Goal: Contribute content: Add original content to the website for others to see

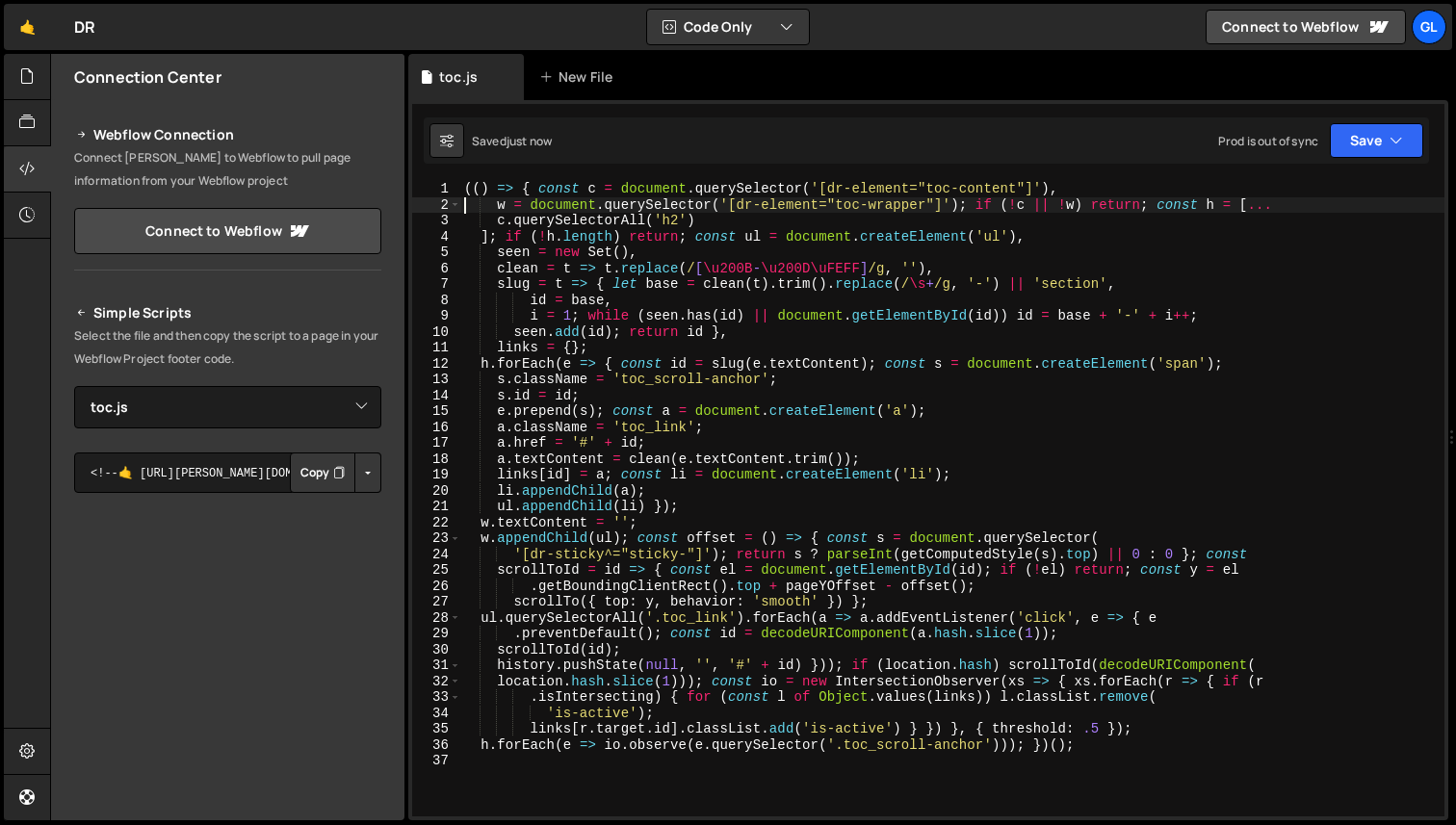
select select "46952"
click at [628, 394] on div "(( ) => { const c = document . querySelector ( '[dr-element="toc-content"]' ) ,…" at bounding box center [953, 515] width 985 height 667
click at [535, 378] on div "(( ) => { const c = document . querySelector ( '[dr-element="toc-content"]' ) ,…" at bounding box center [953, 515] width 985 height 667
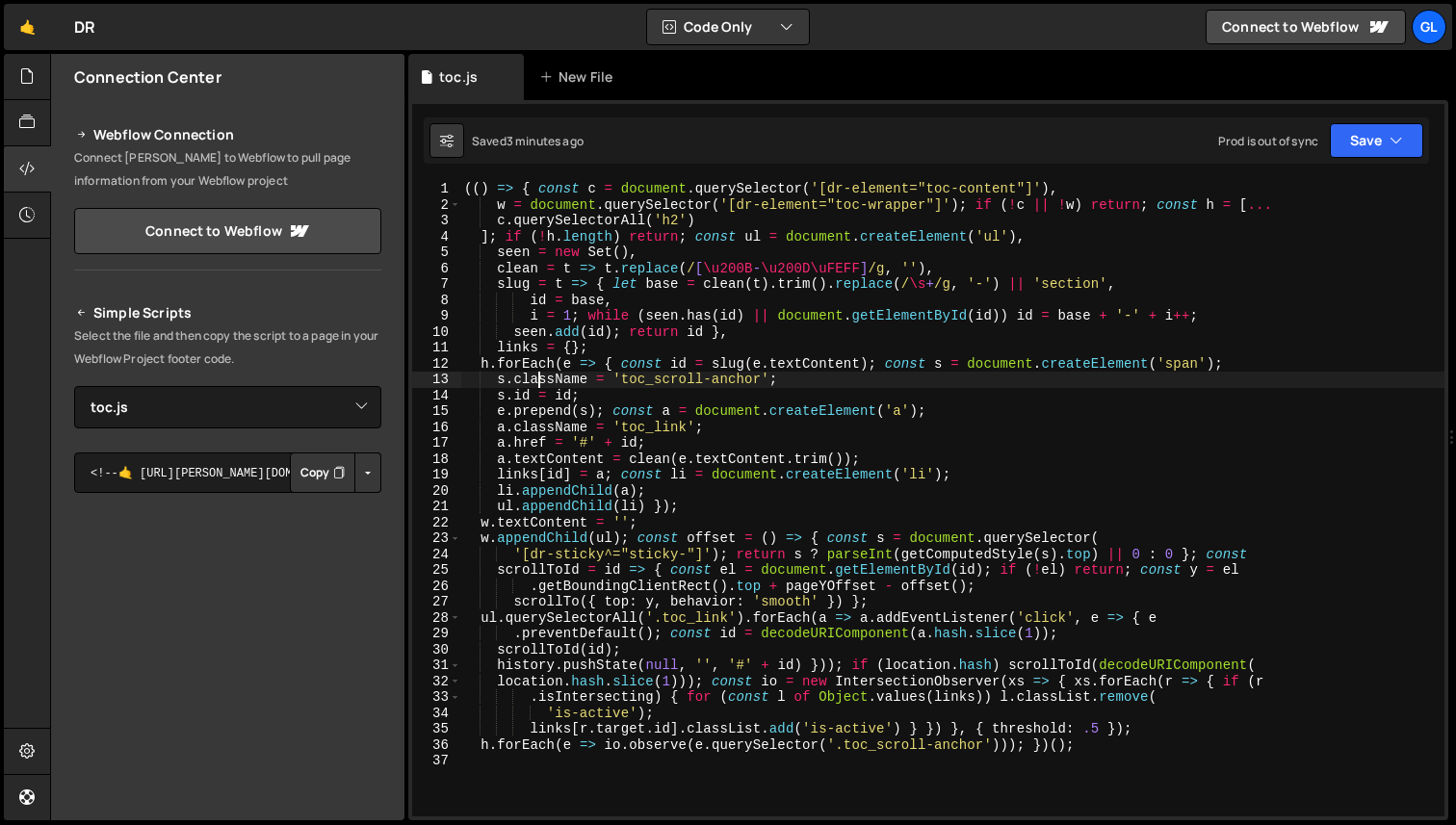
type textarea "h.forEach(e => io.observe(e.querySelector('.toc_scroll-anchor'))); })();"
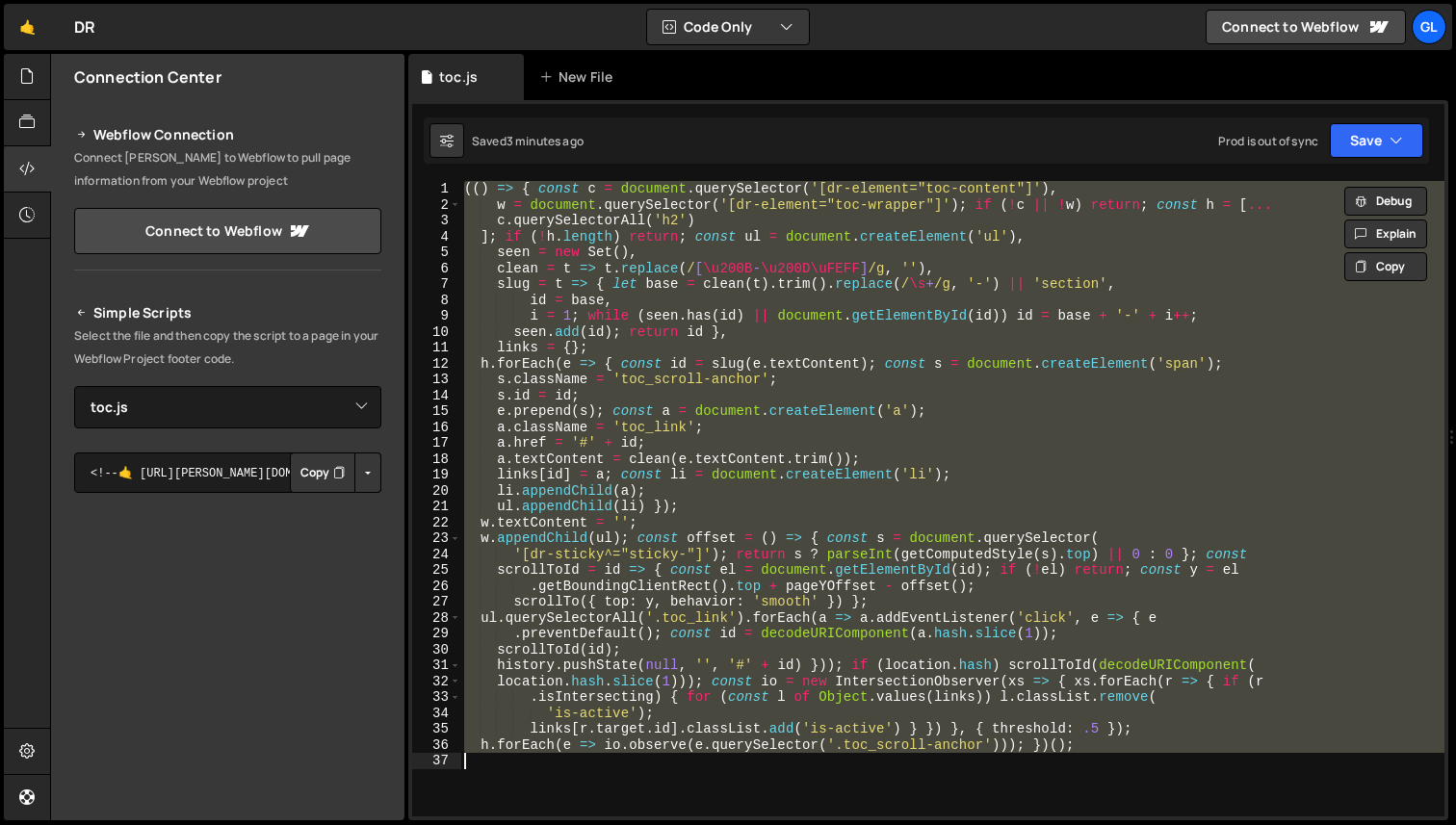
paste textarea
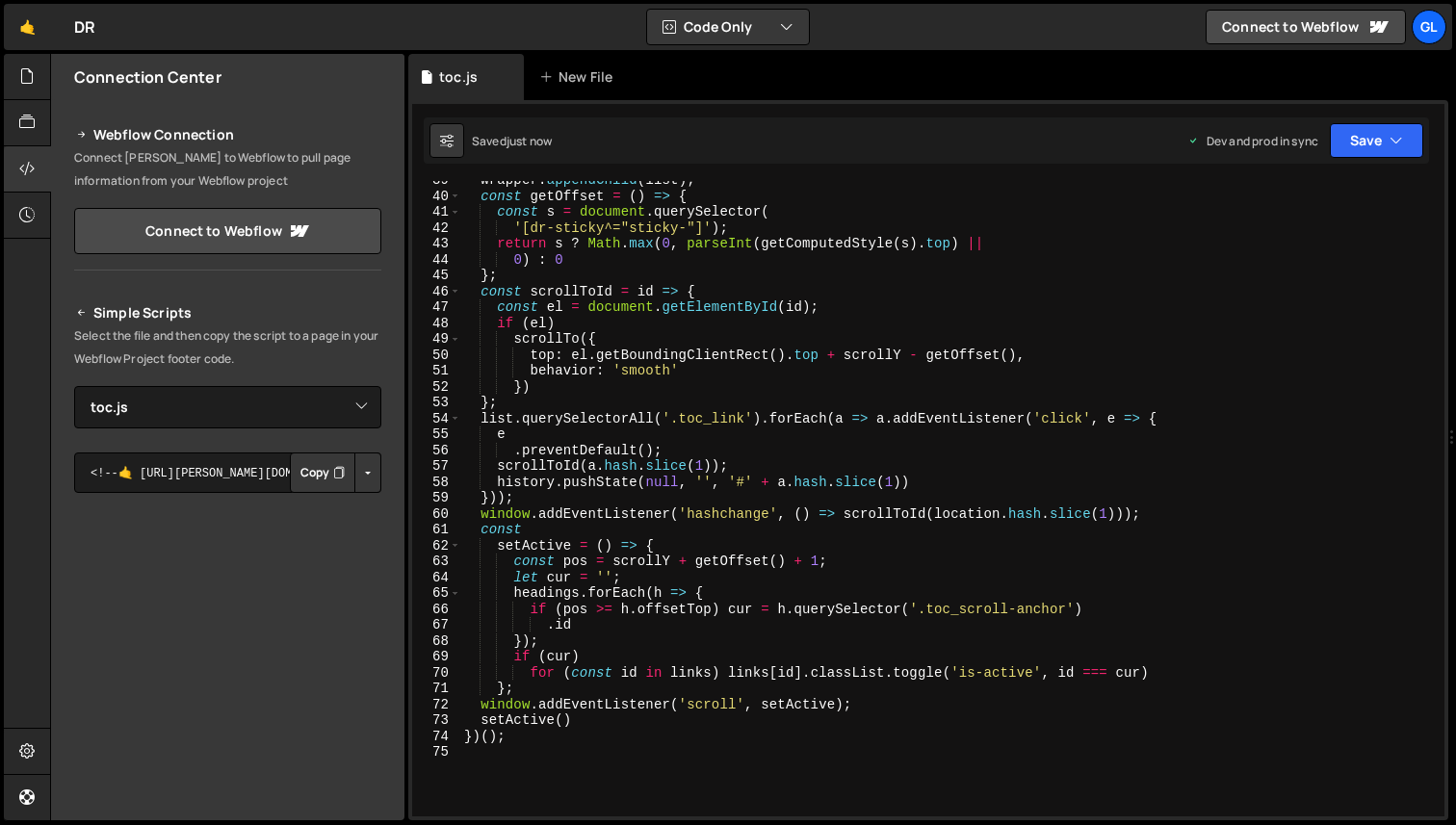
scroll to position [533, 0]
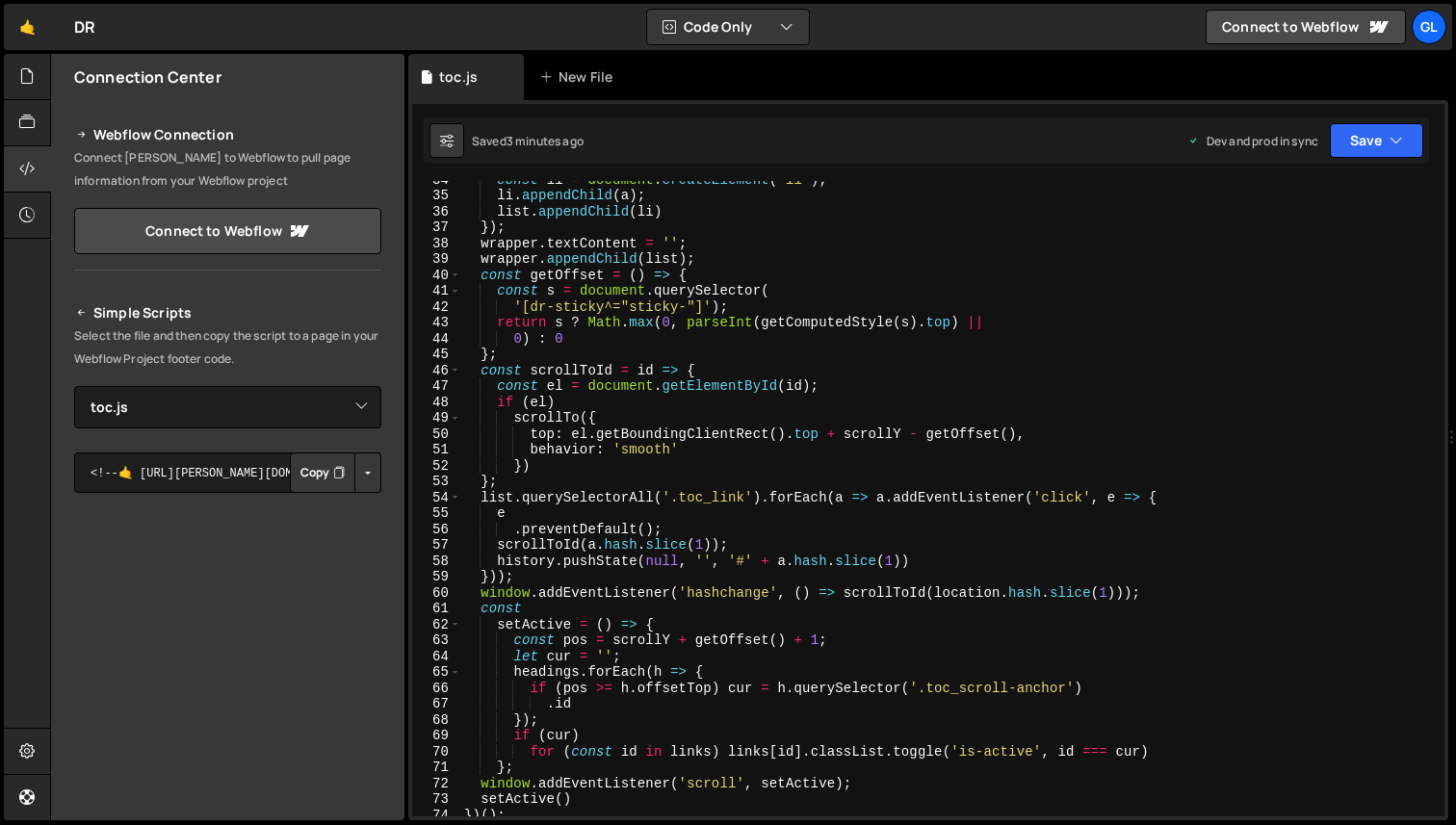
click at [648, 504] on div "const li = document . createElement ( 'li' ) ; li . appendChild ( a ) ; list . …" at bounding box center [949, 505] width 977 height 667
type textarea "})();"
paste textarea
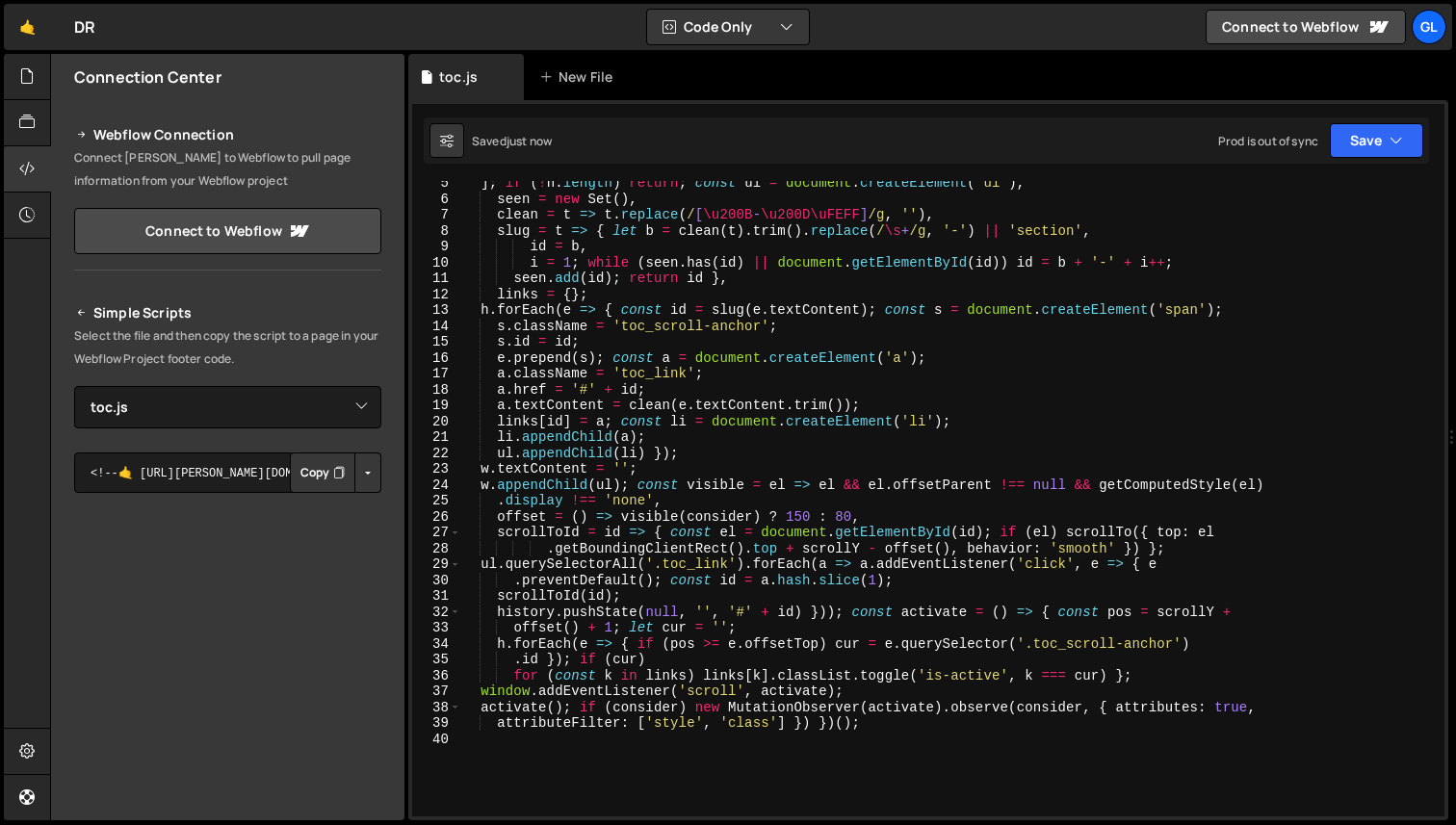
scroll to position [0, 0]
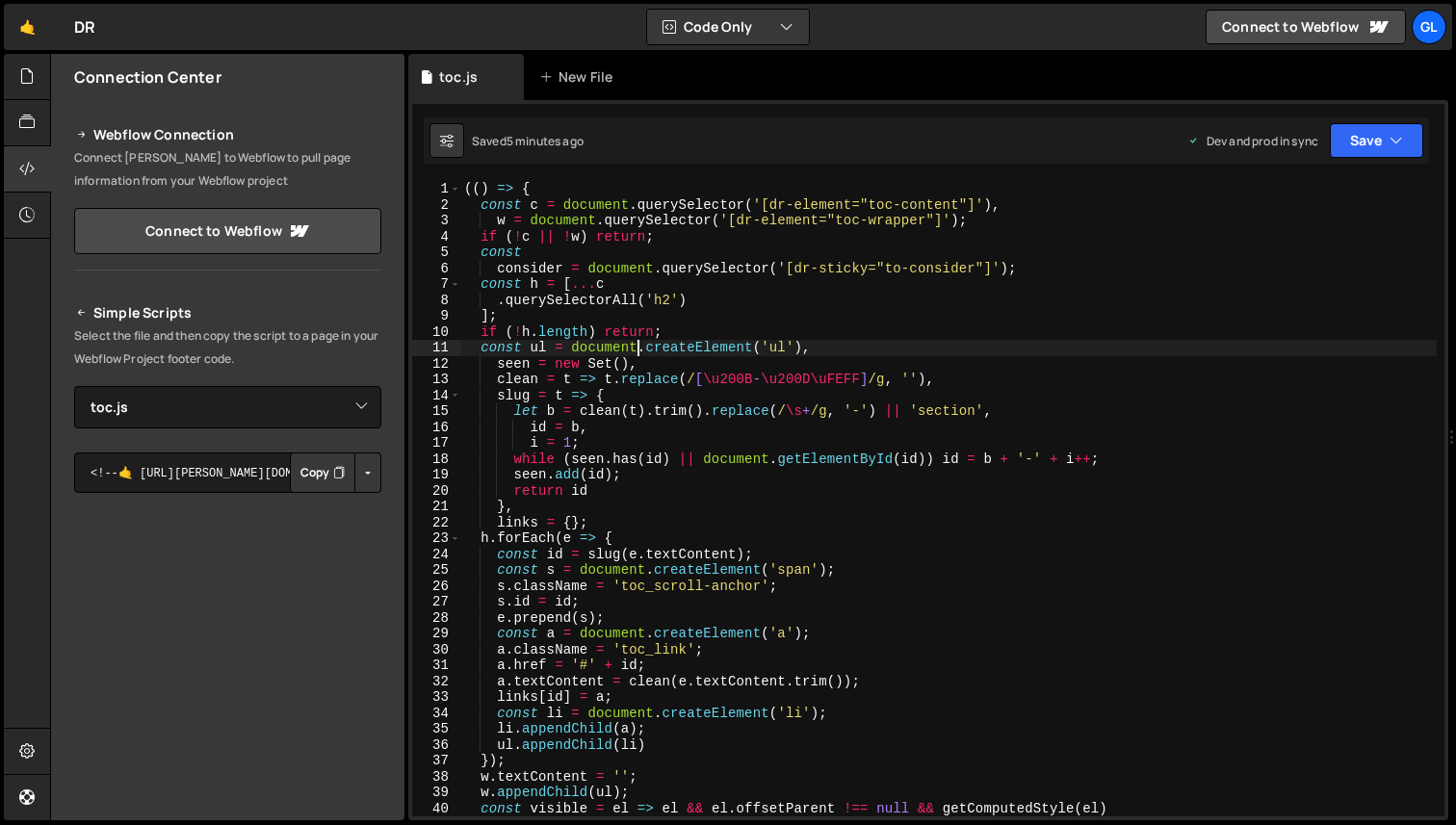
click at [638, 353] on div "(( ) => { const c = document . querySelector ( '[dr-element="toc-content"]' ) ,…" at bounding box center [949, 515] width 977 height 667
click at [627, 344] on div "(( ) => { const c = document . querySelector ( '[dr-element="toc-content"]' ) ,…" at bounding box center [949, 515] width 977 height 667
type textarea "})();"
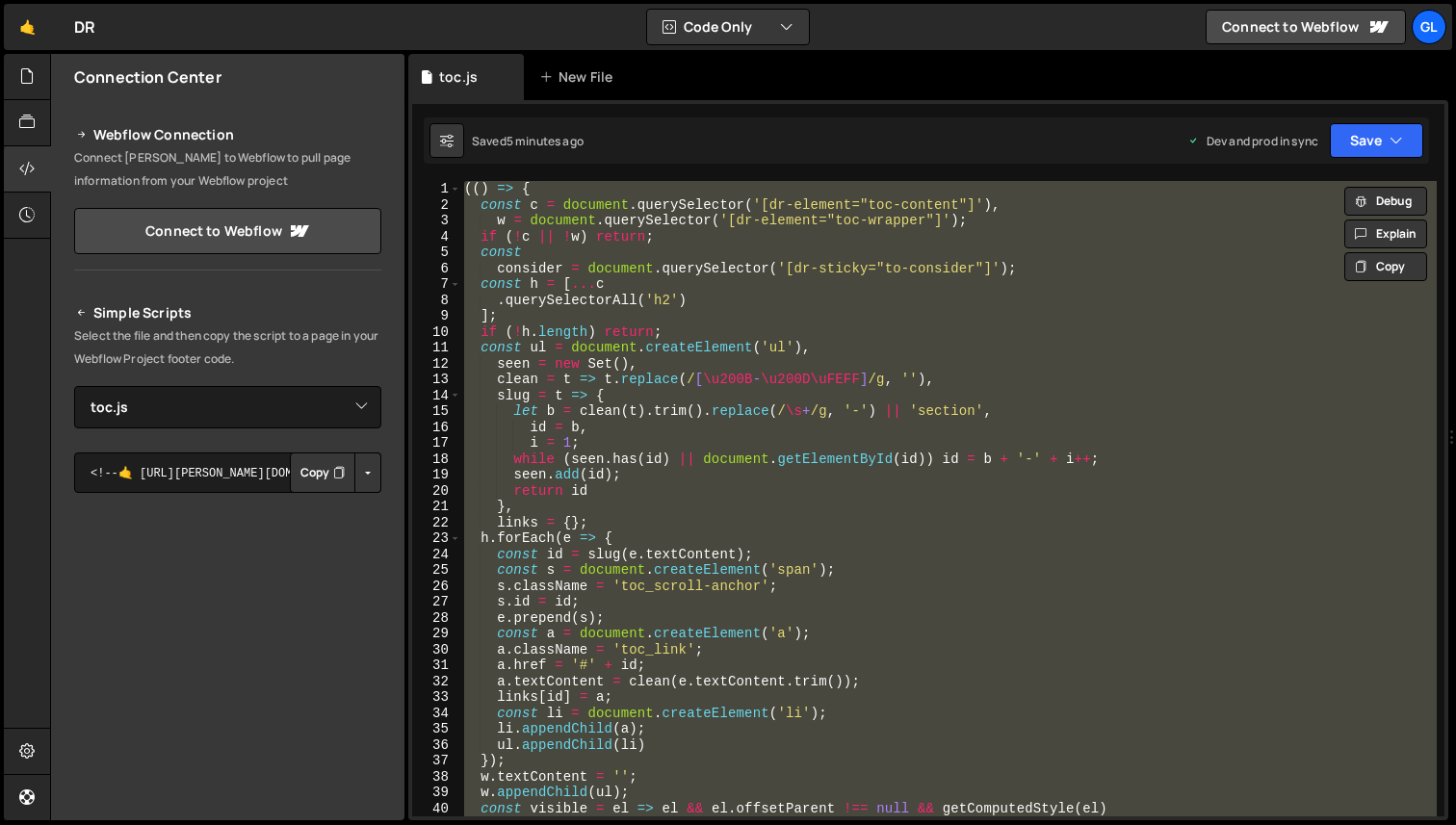
paste textarea
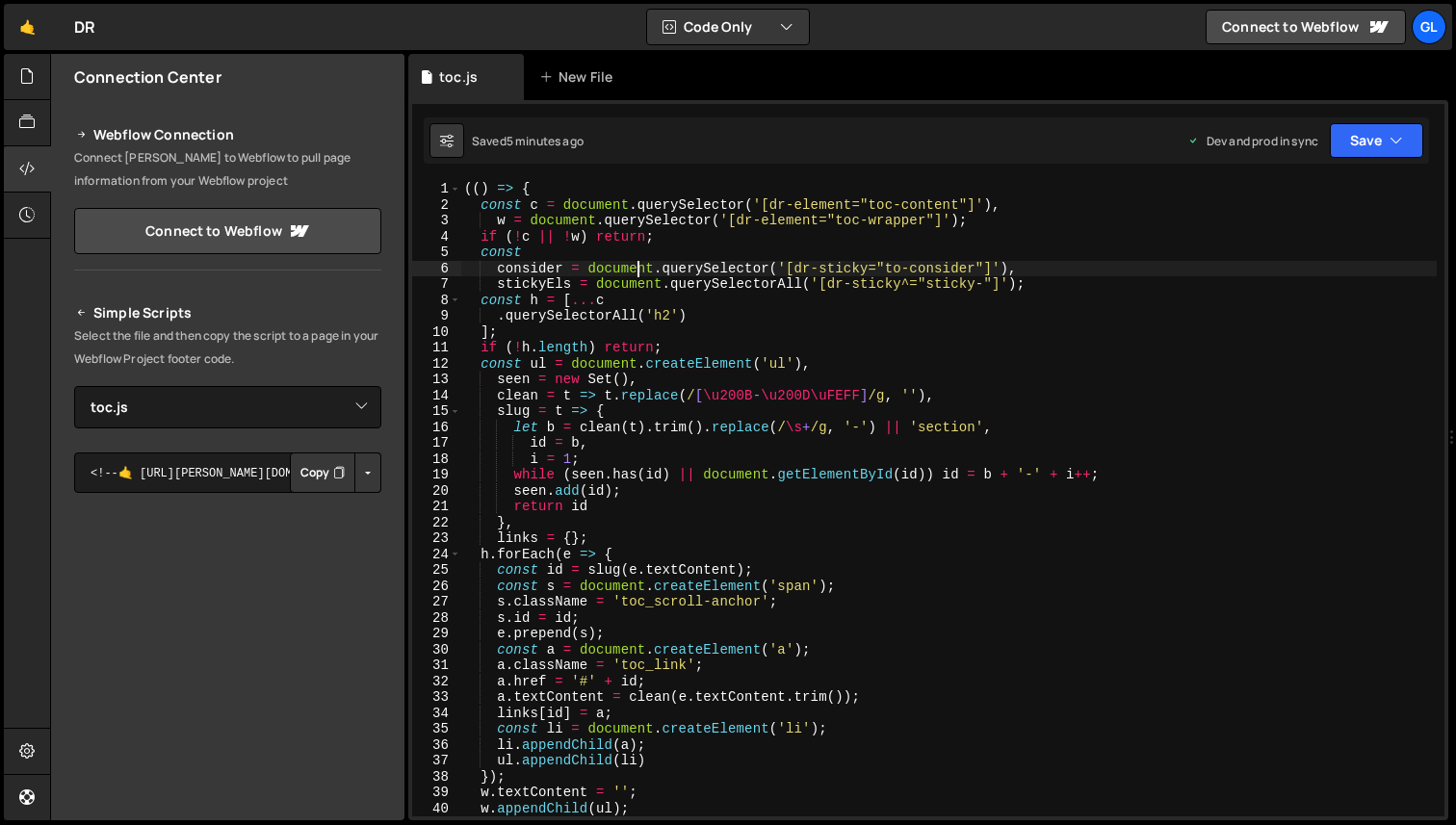
click at [638, 272] on div "(( ) => { const c = document . querySelector ( '[dr-element="toc-content"]' ) ,…" at bounding box center [949, 515] width 977 height 667
type textarea "})();"
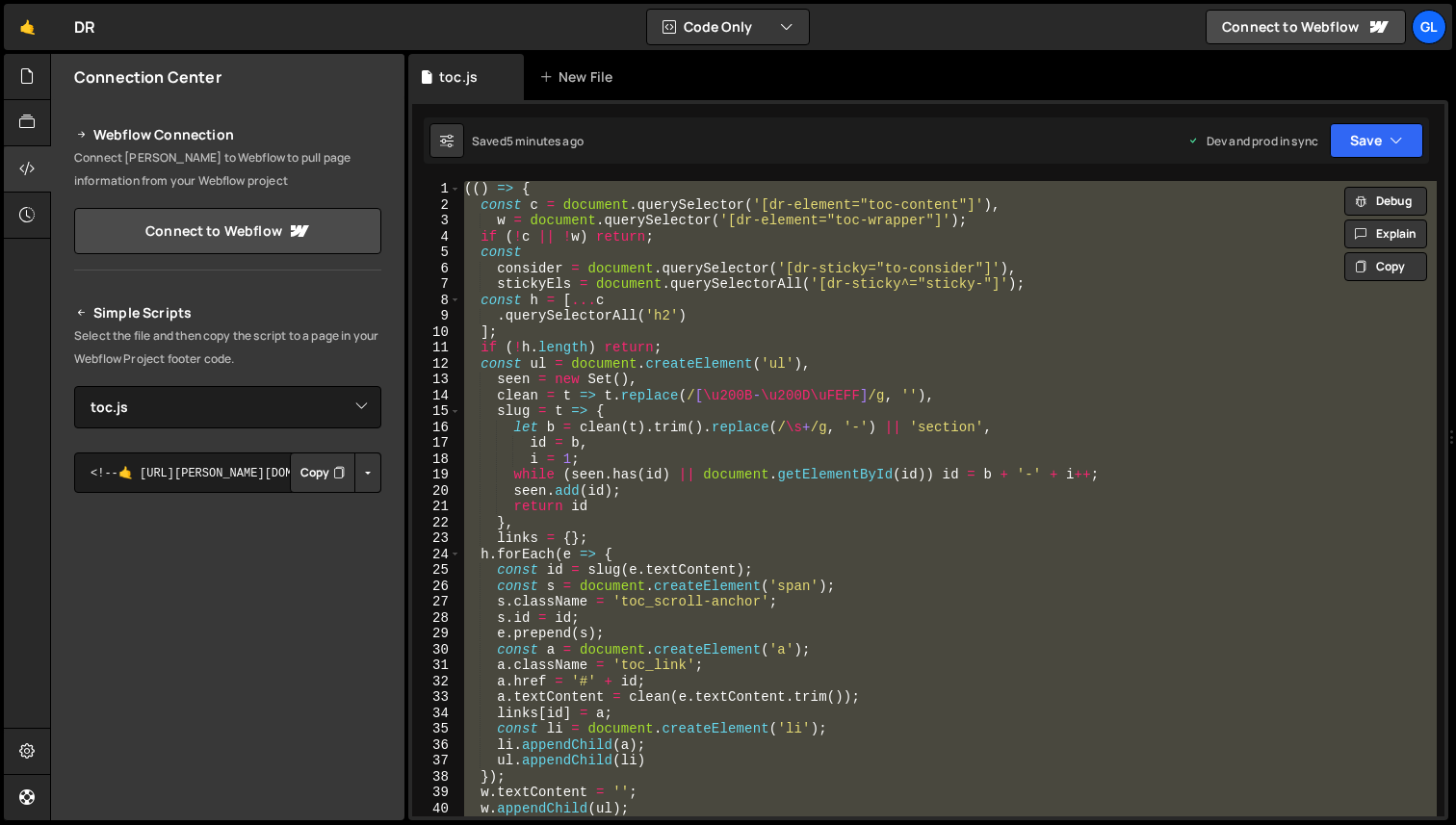
paste textarea
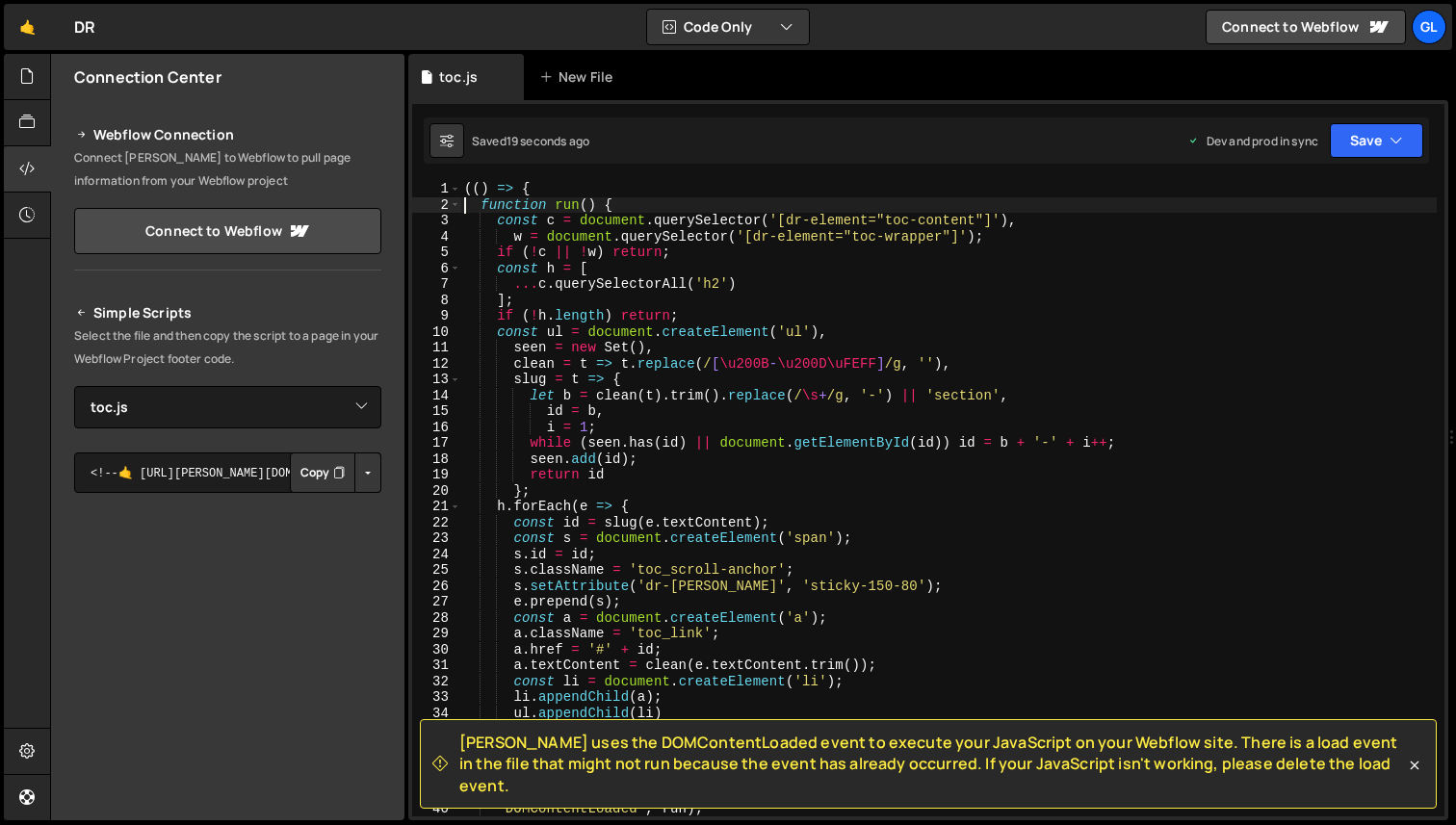
click at [728, 355] on div "(( ) => { function run ( ) { const c = document . querySelector ( '[dr-element=…" at bounding box center [949, 515] width 977 height 667
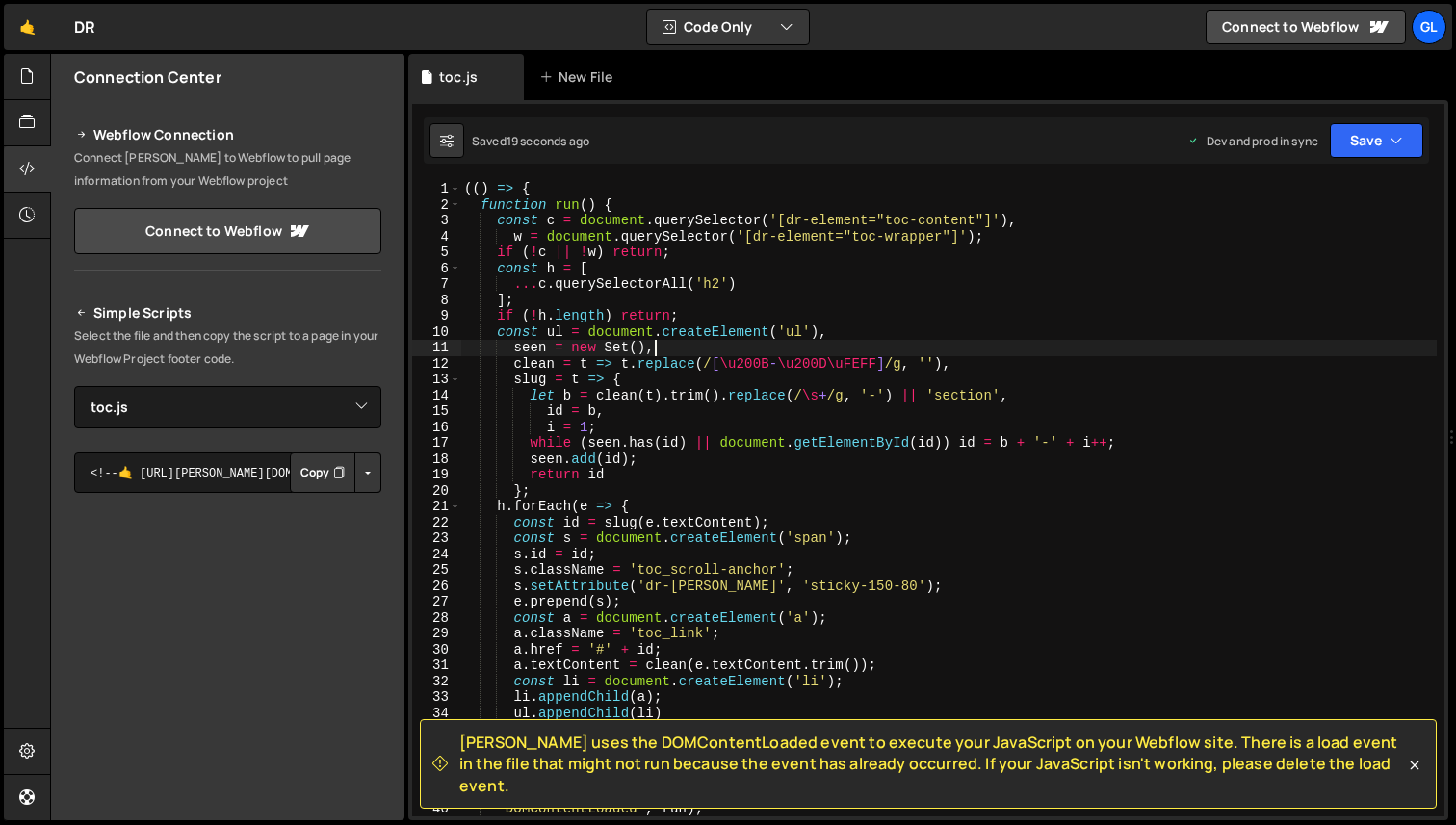
type textarea "})();"
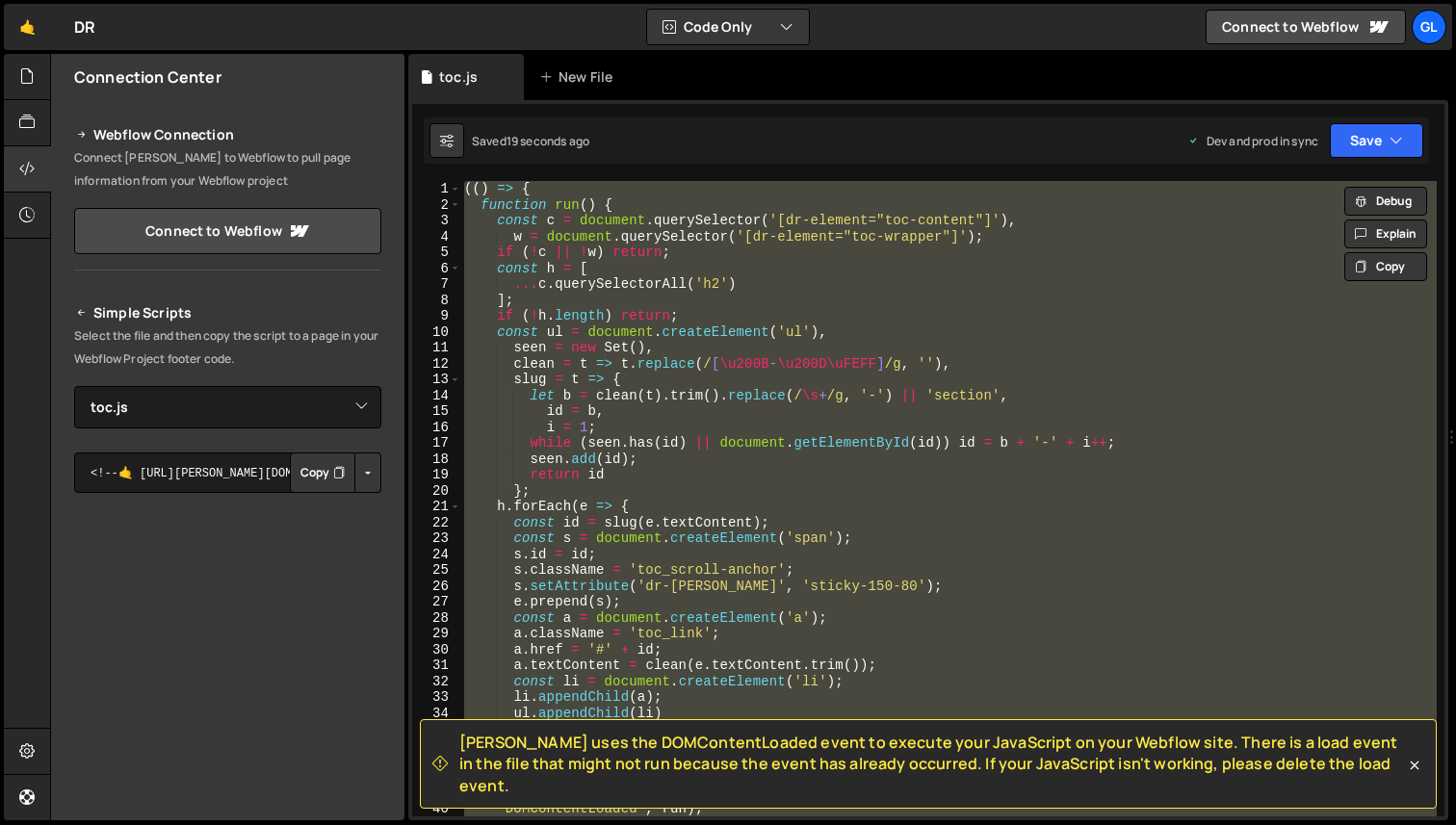
paste textarea
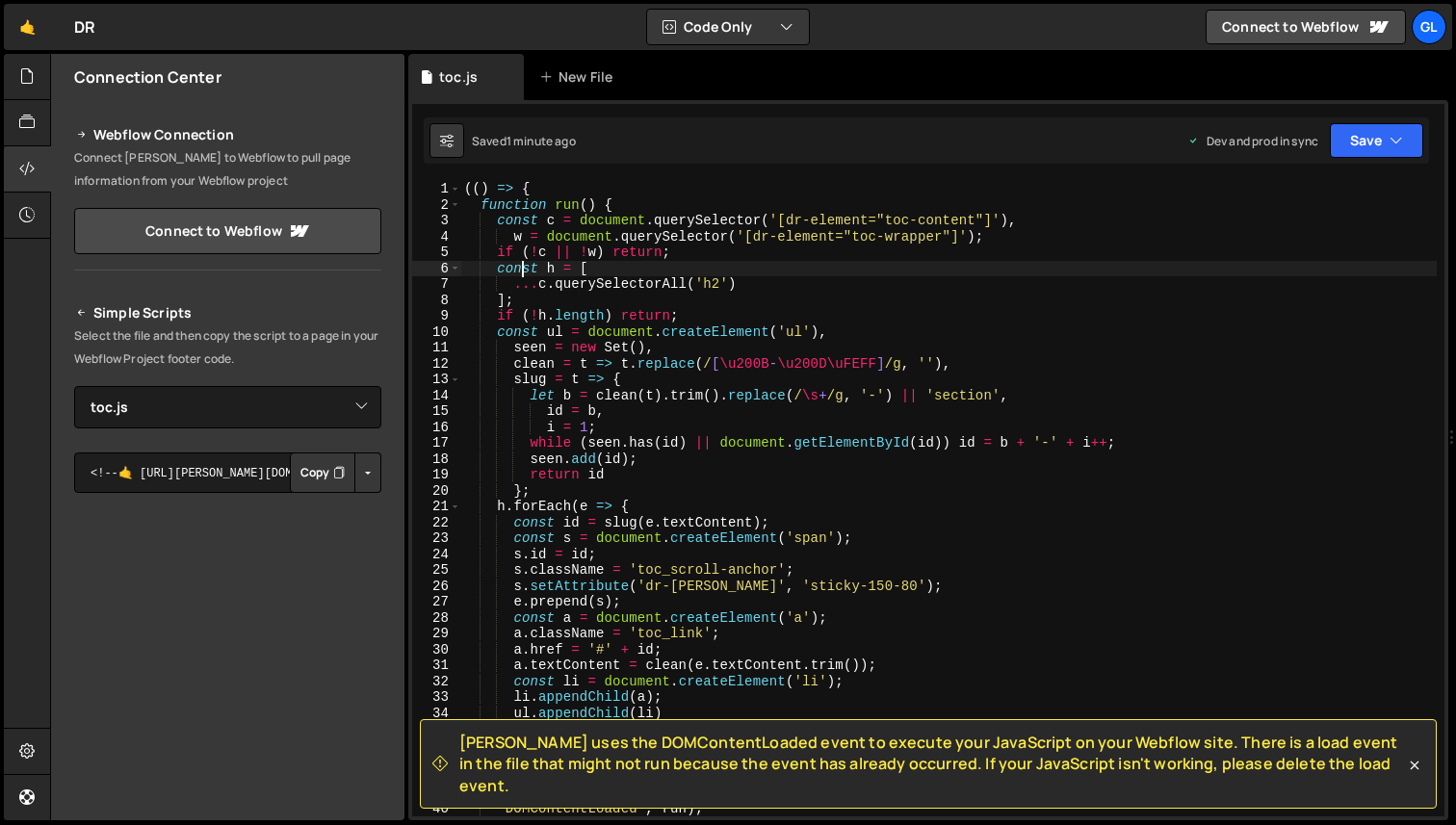
click at [518, 272] on div "(( ) => { function run ( ) { const c = document . querySelector ( '[dr-element=…" at bounding box center [949, 515] width 977 height 667
type textarea "})();"
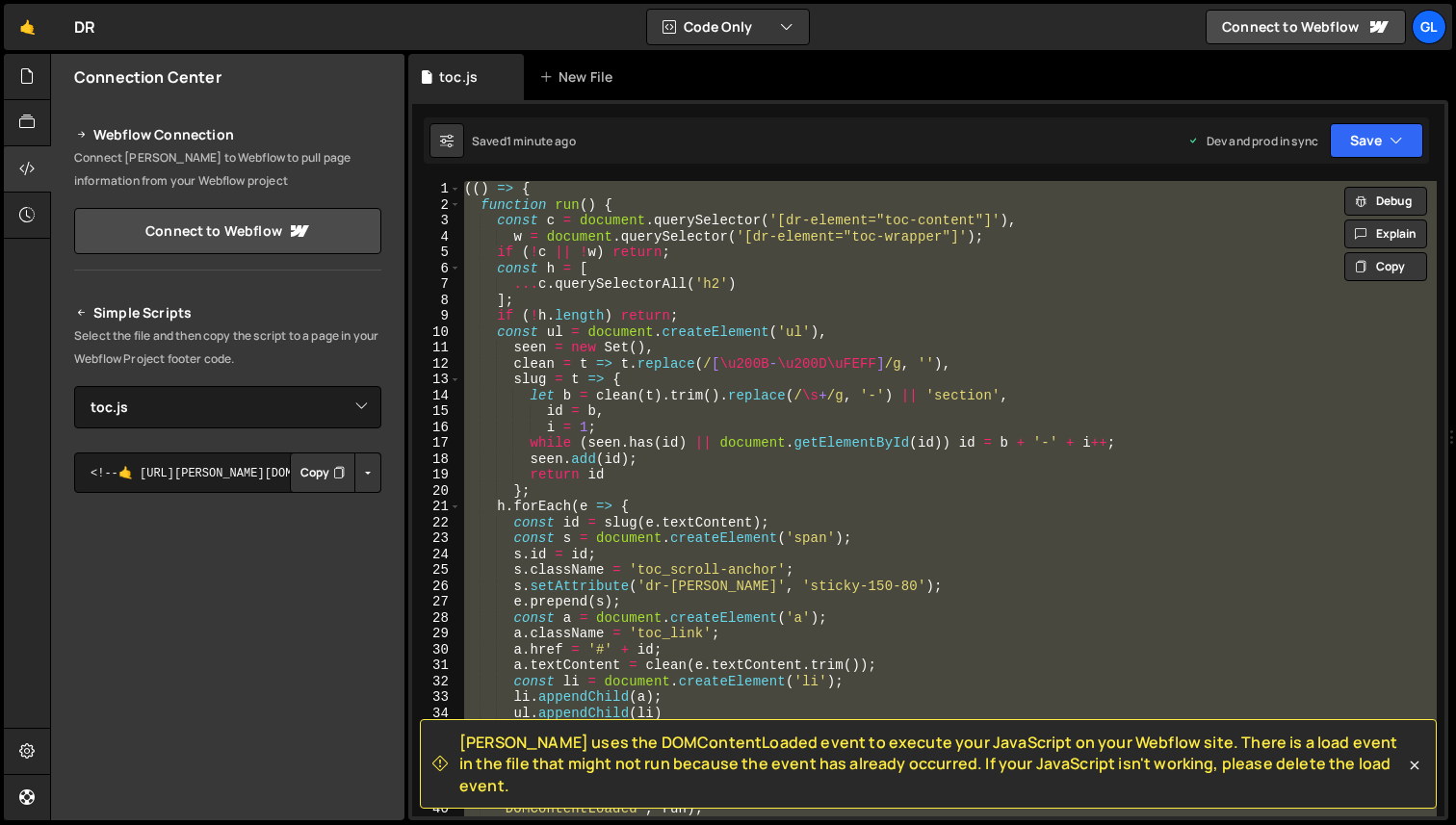
paste textarea
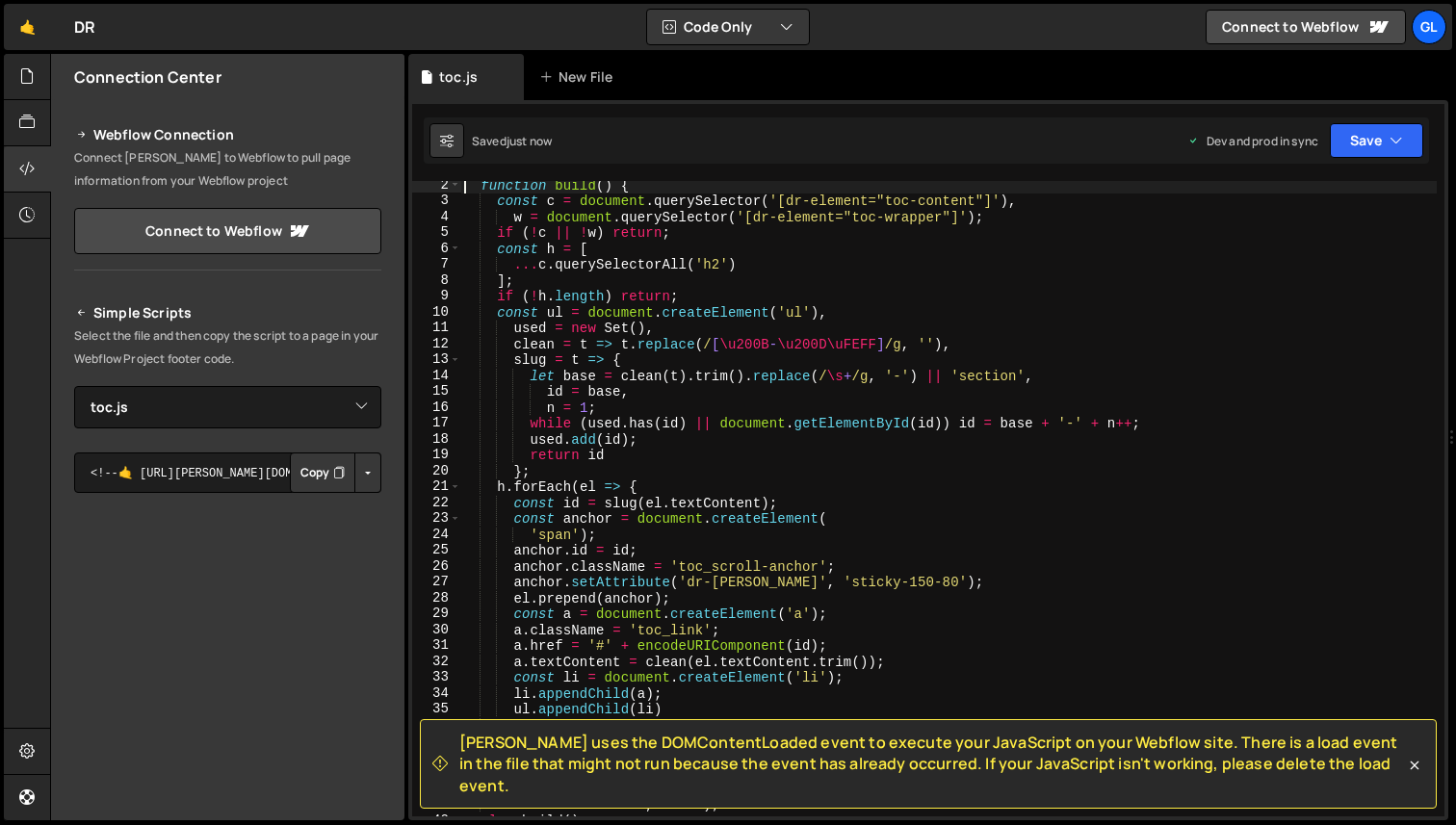
scroll to position [20, 0]
click at [716, 313] on div "function build ( ) { const c = document . querySelector ( '[dr-element="toc-con…" at bounding box center [949, 511] width 977 height 667
type textarea "})();"
paste textarea
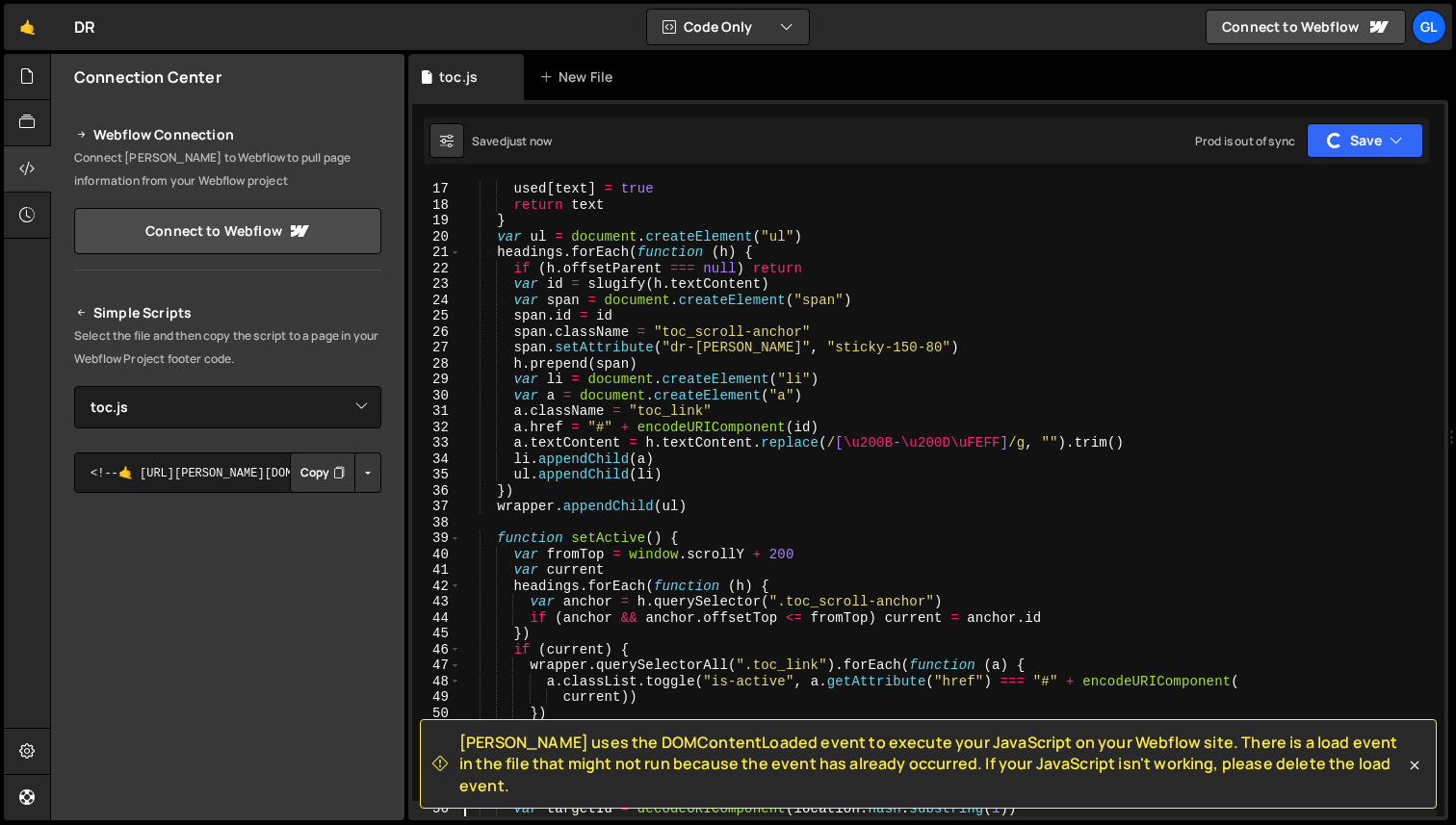
scroll to position [659, 0]
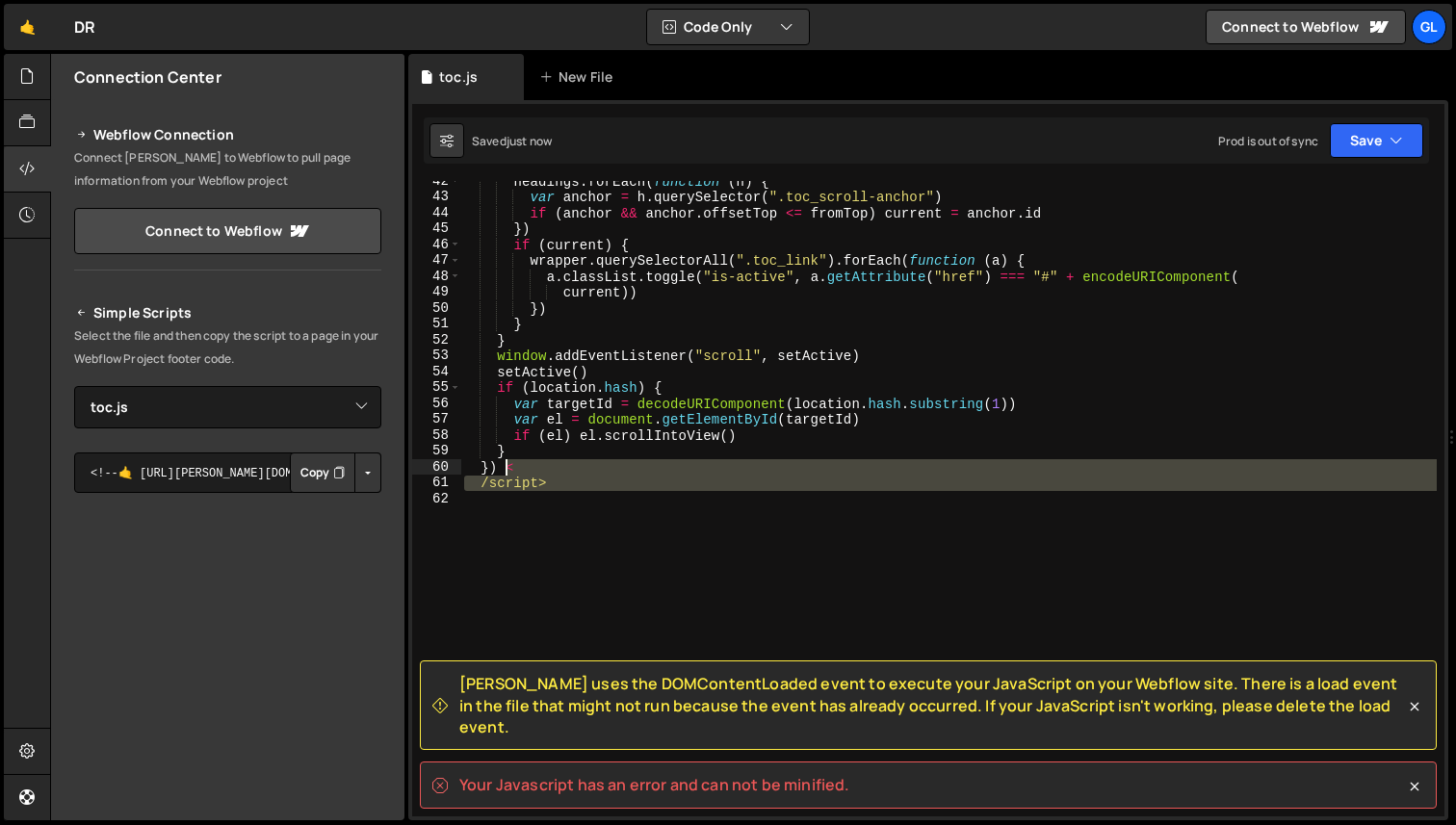
drag, startPoint x: 568, startPoint y: 492, endPoint x: 502, endPoint y: 474, distance: 68.4
click at [502, 474] on div "headings . forEach ( function ( h ) { var anchor = h . querySelector ( ".toc_sc…" at bounding box center [949, 507] width 977 height 667
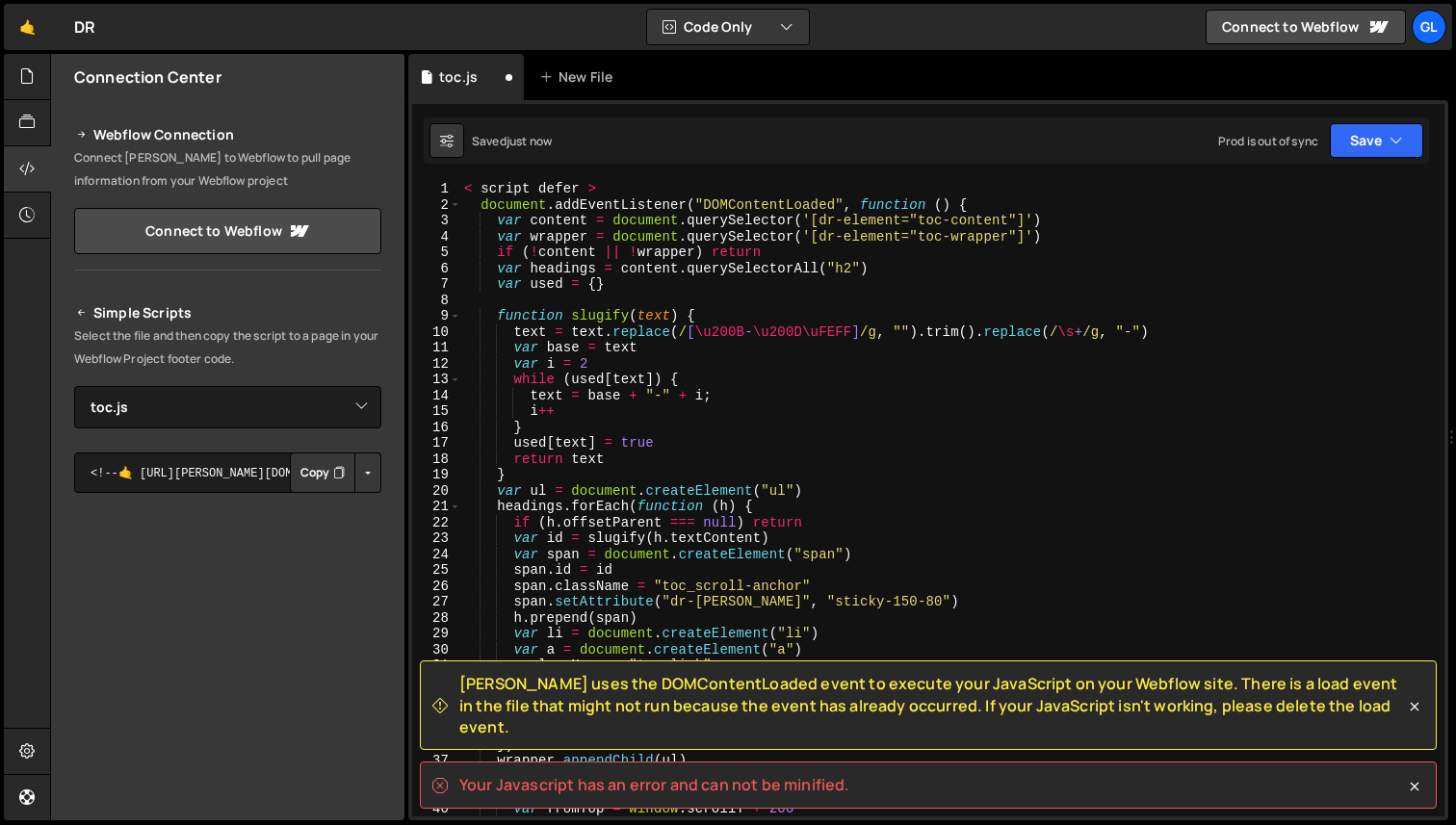
scroll to position [0, 0]
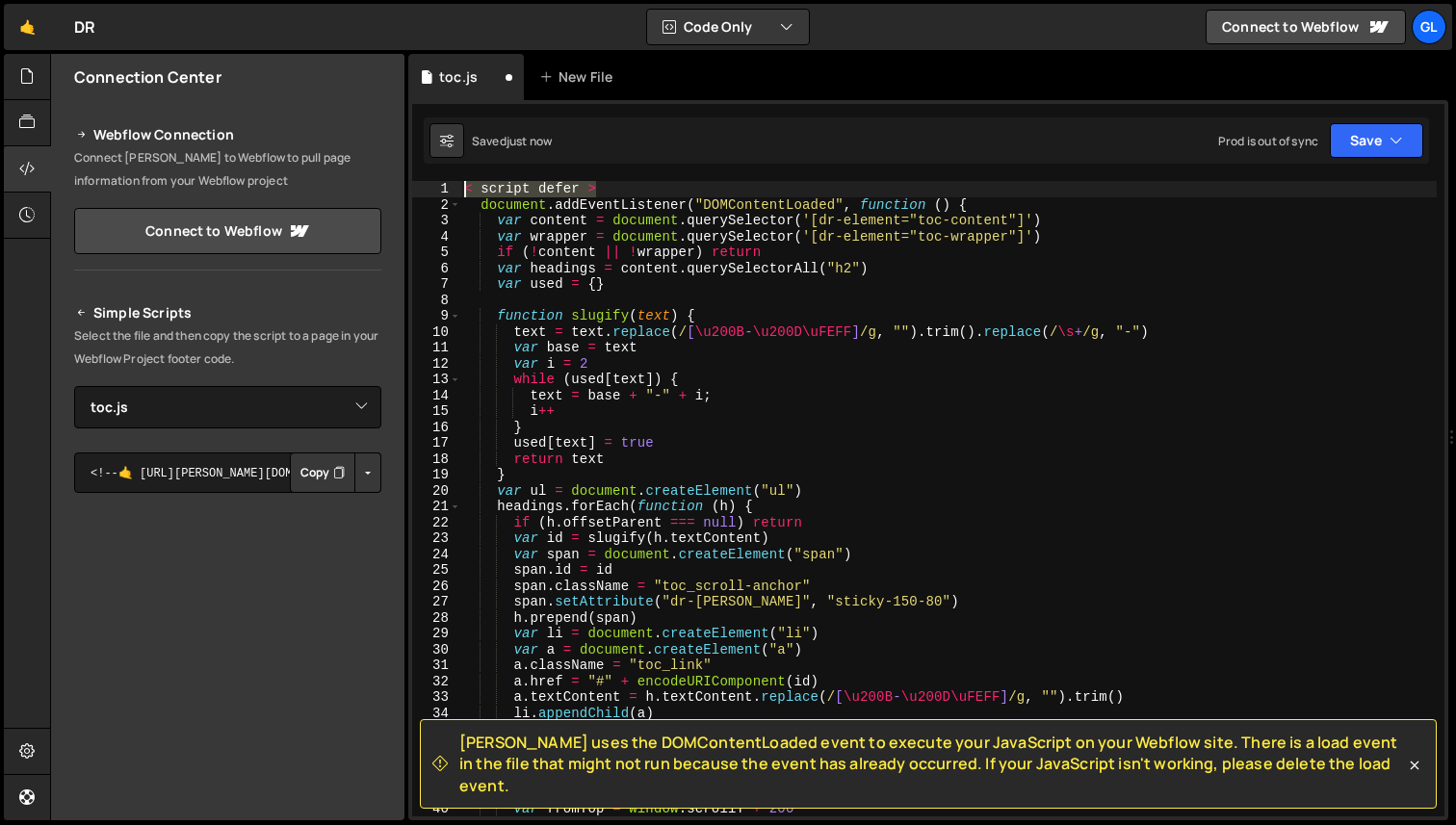
drag, startPoint x: 607, startPoint y: 184, endPoint x: 372, endPoint y: 184, distance: 235.0
click at [372, 184] on div "Files New File Javascript files 0 fr-pricing.js 0 0 toc.js 0 0 vimeo-video.js 0…" at bounding box center [754, 437] width 1407 height 767
type textarea "< script defer >"
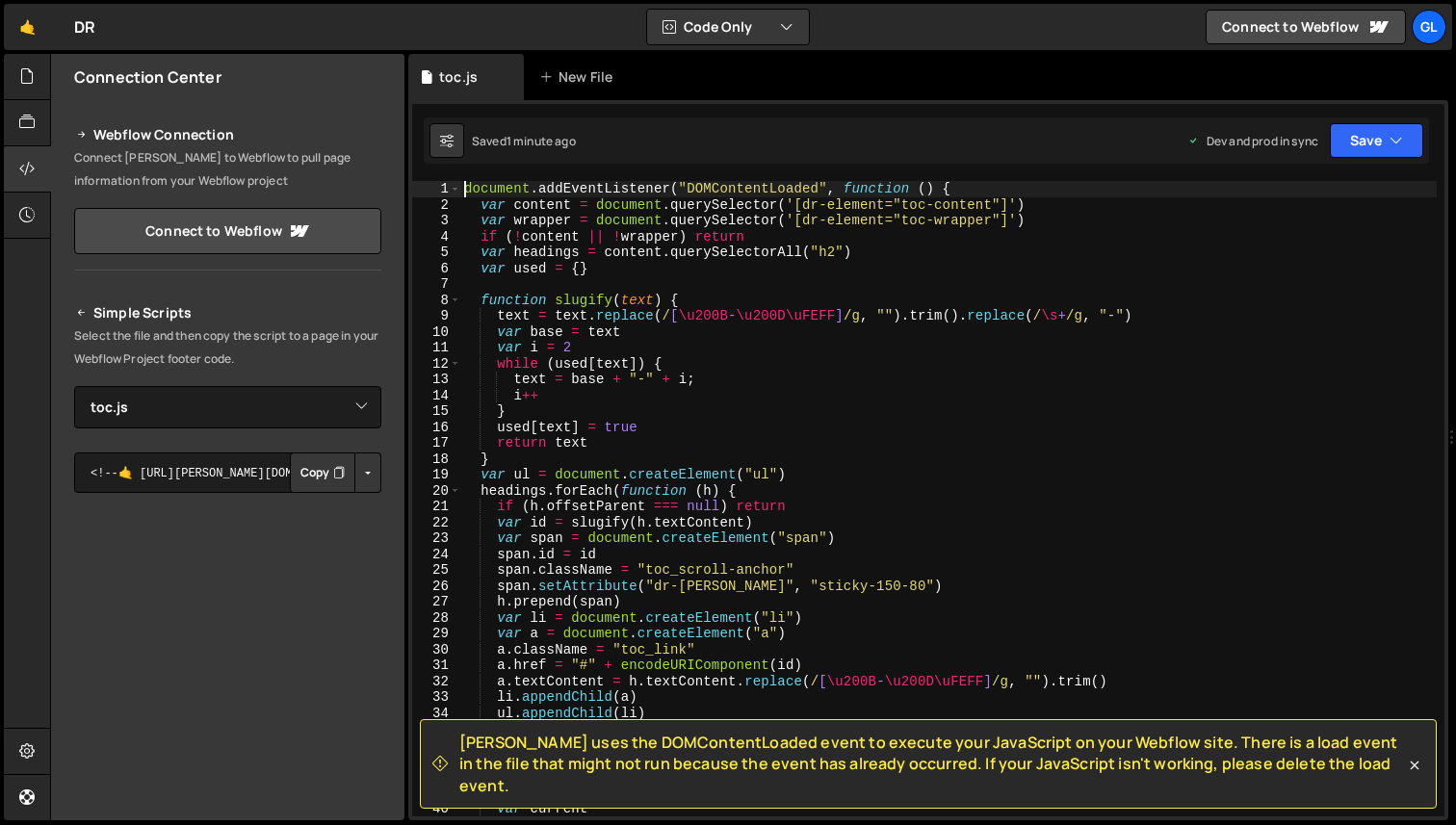
click at [698, 408] on div "document . addEventListener ( "DOMContentLoaded" , function ( ) { var content =…" at bounding box center [949, 515] width 977 height 667
paste textarea
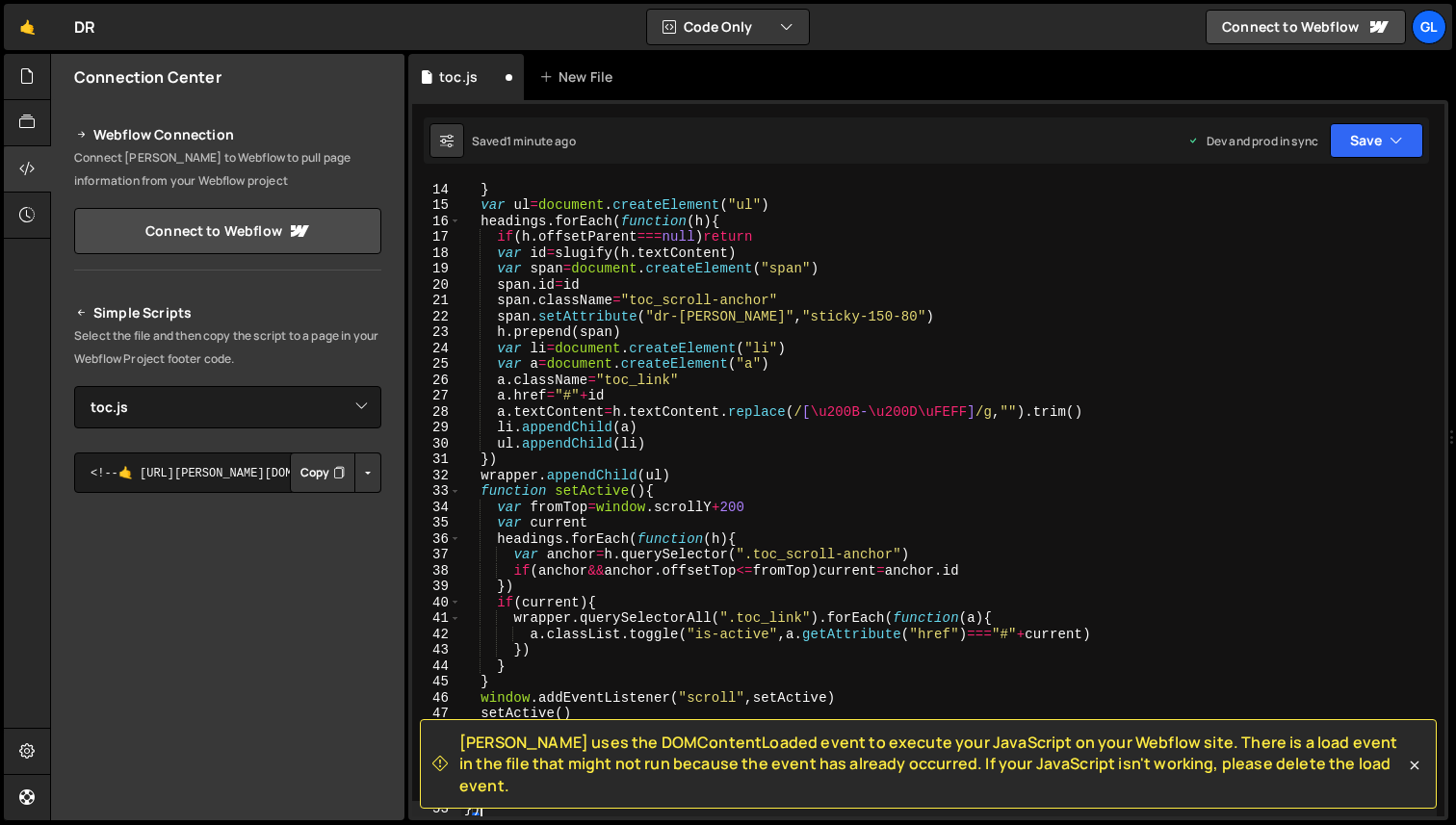
scroll to position [206, 0]
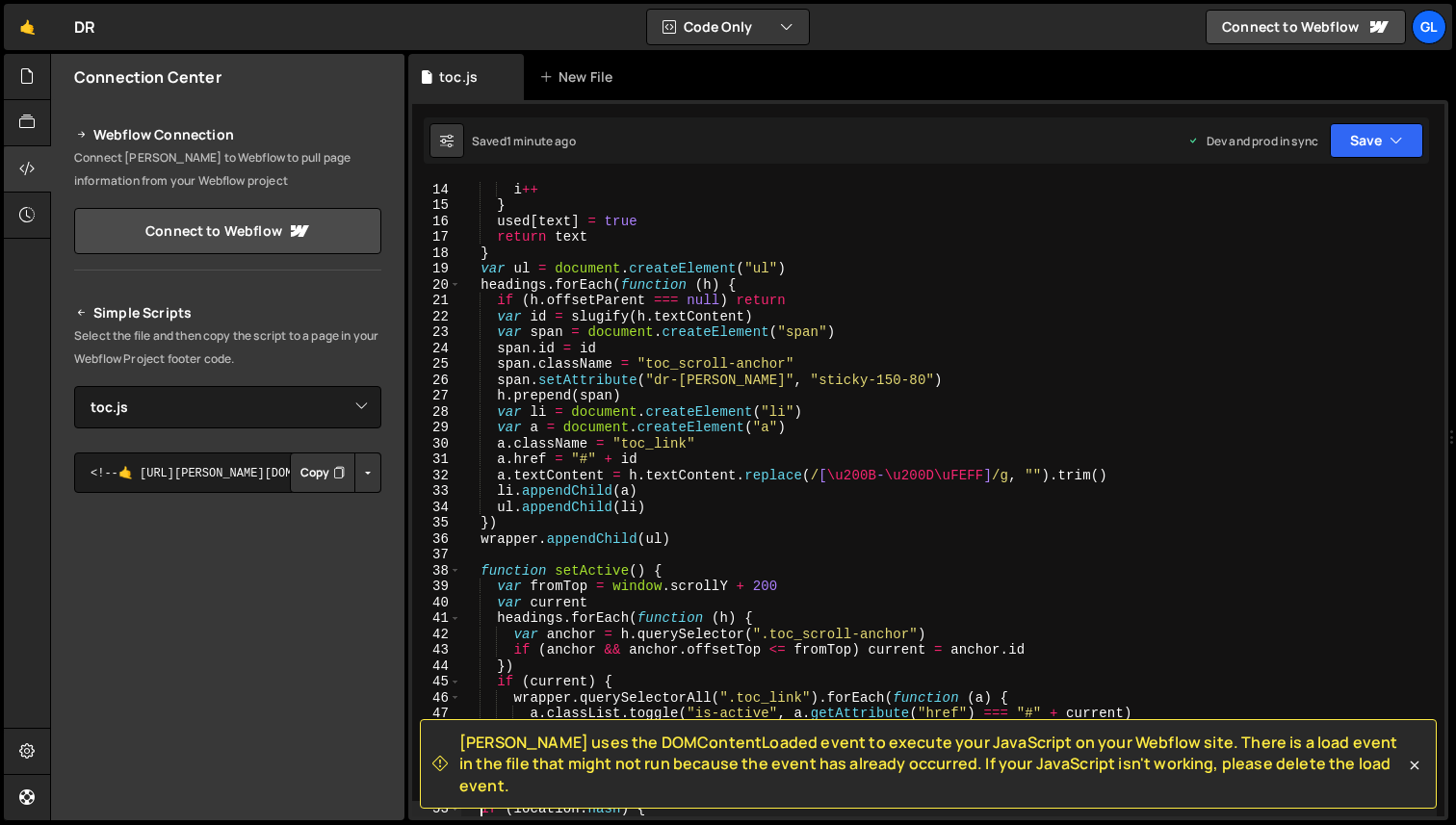
click at [671, 297] on div "i ++ } used [ text ] = true return text } var ul = document . createElement ( "…" at bounding box center [949, 515] width 977 height 667
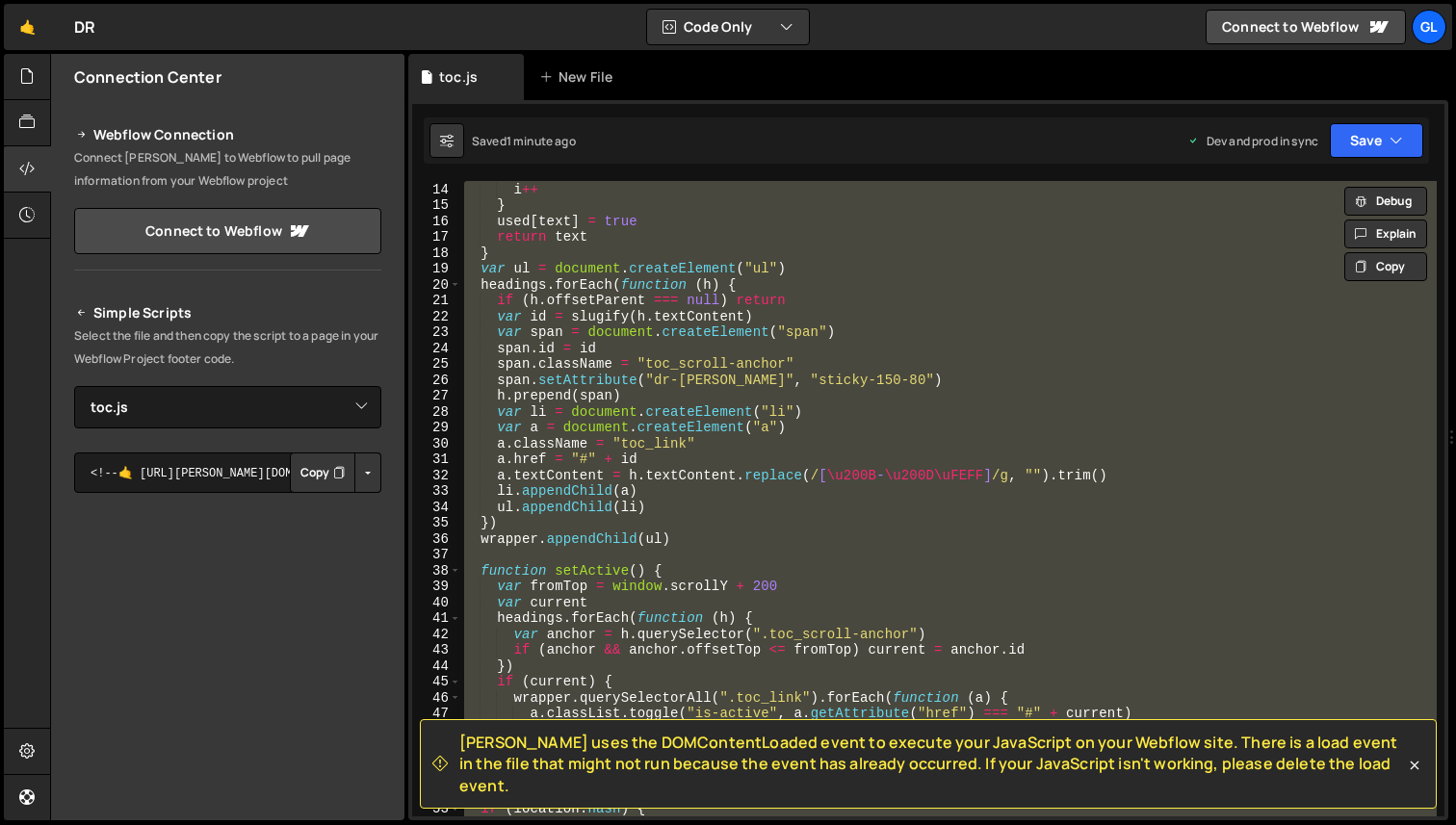
paste textarea
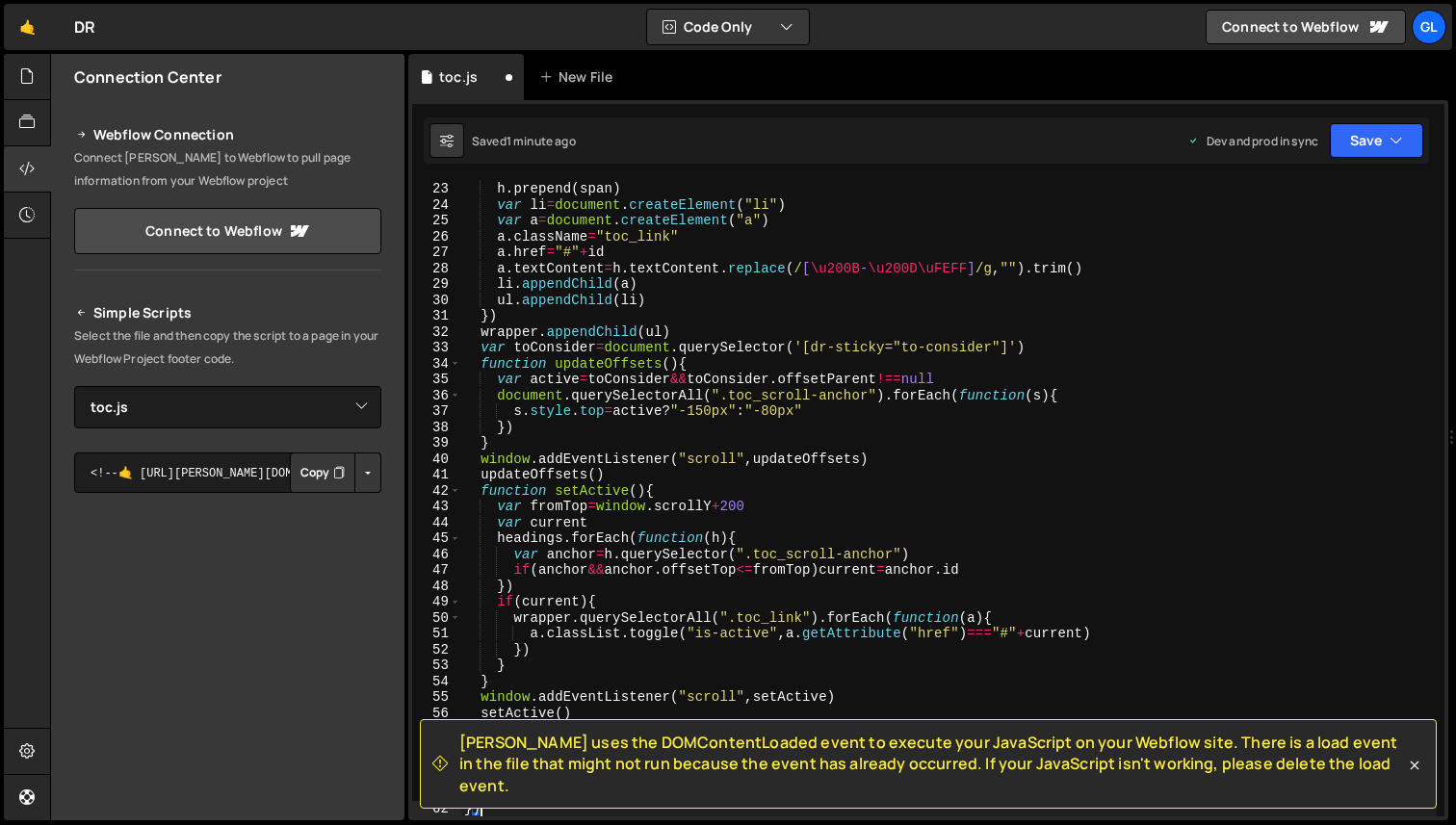
scroll to position [349, 0]
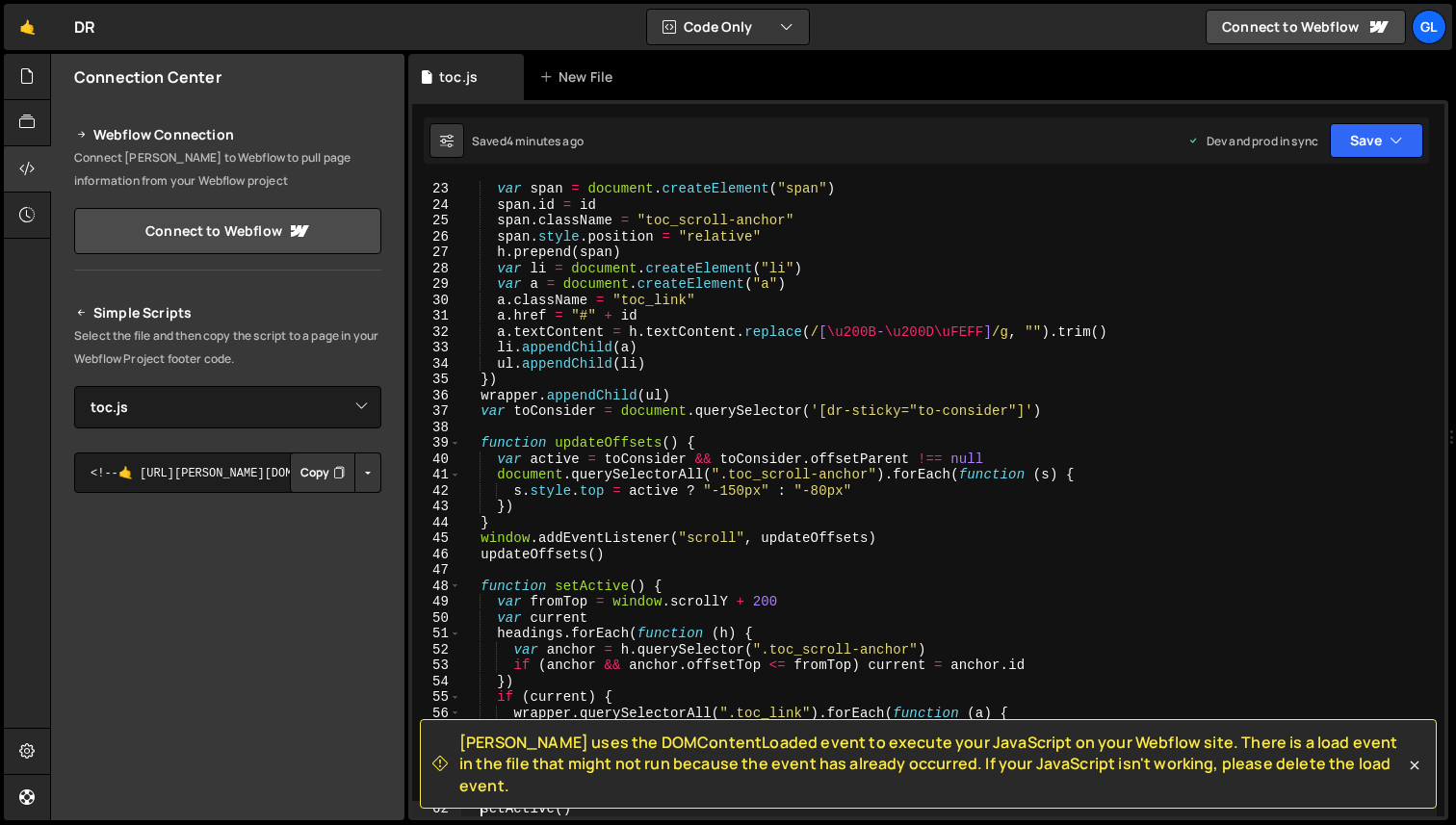
click at [626, 285] on div "var span = document . createElement ( "span" ) span . id = id span . className …" at bounding box center [949, 515] width 977 height 667
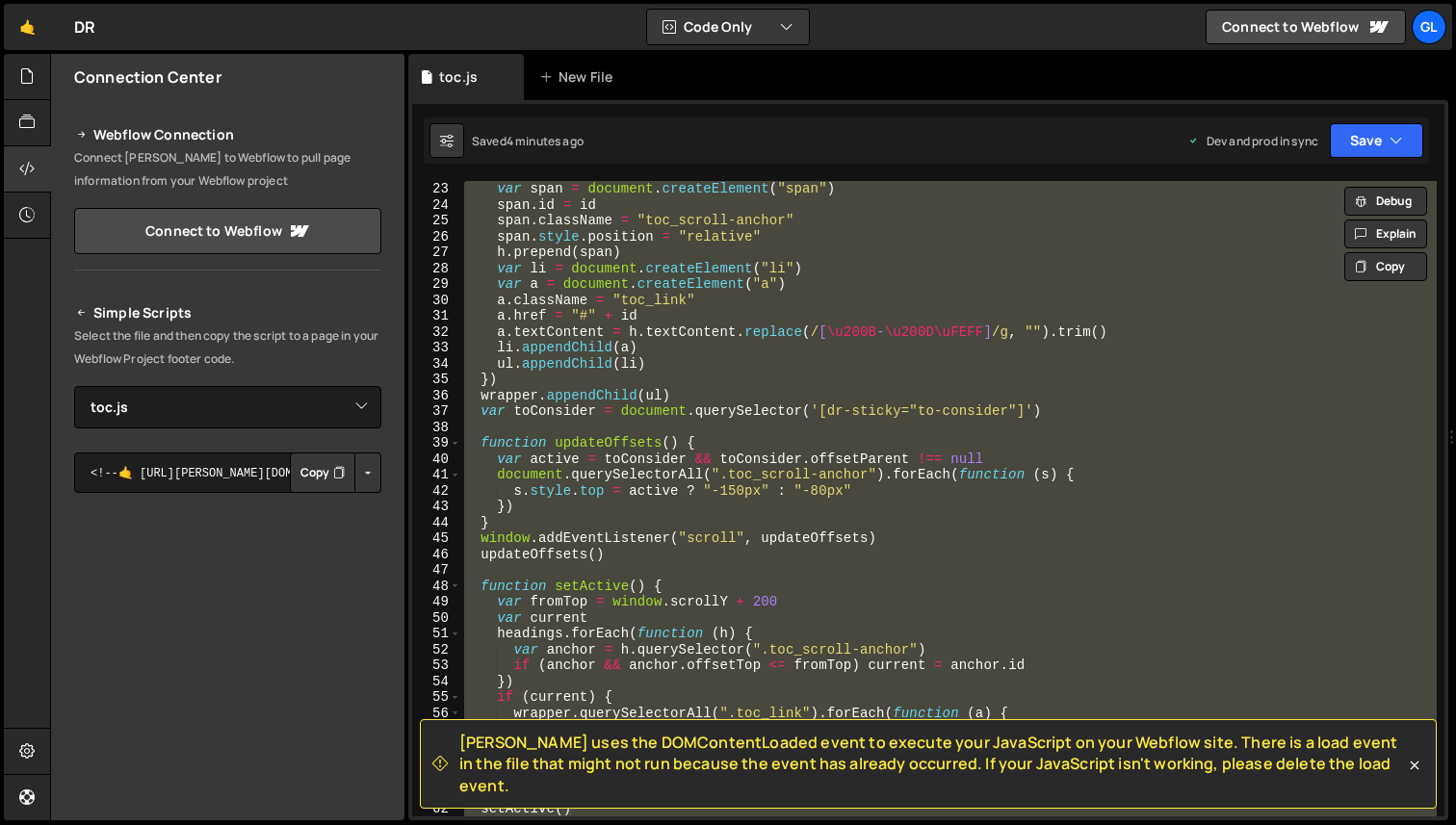
paste textarea
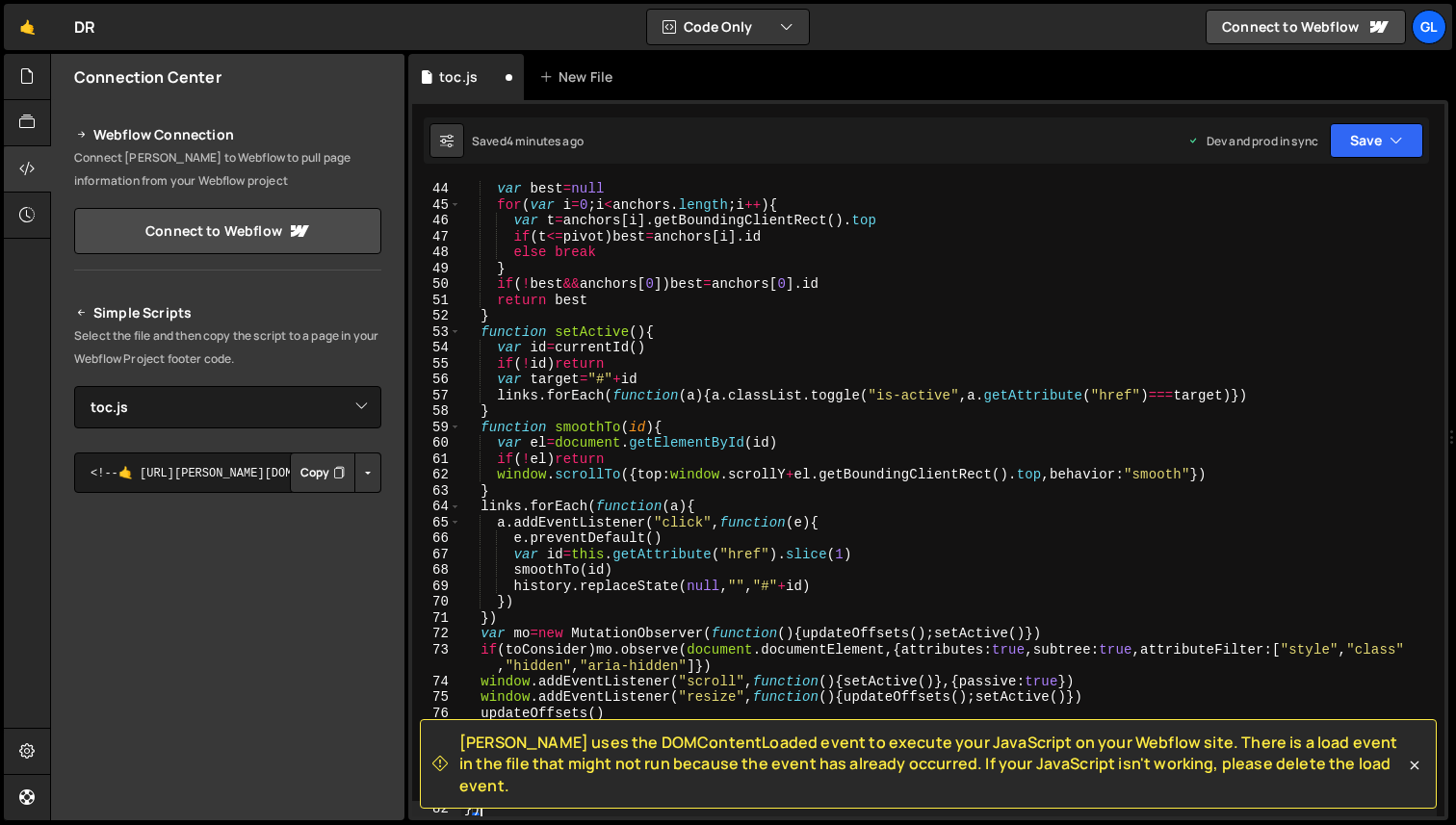
type textarea "top: window.scrollY + el.getBoundingClientRect().top,"
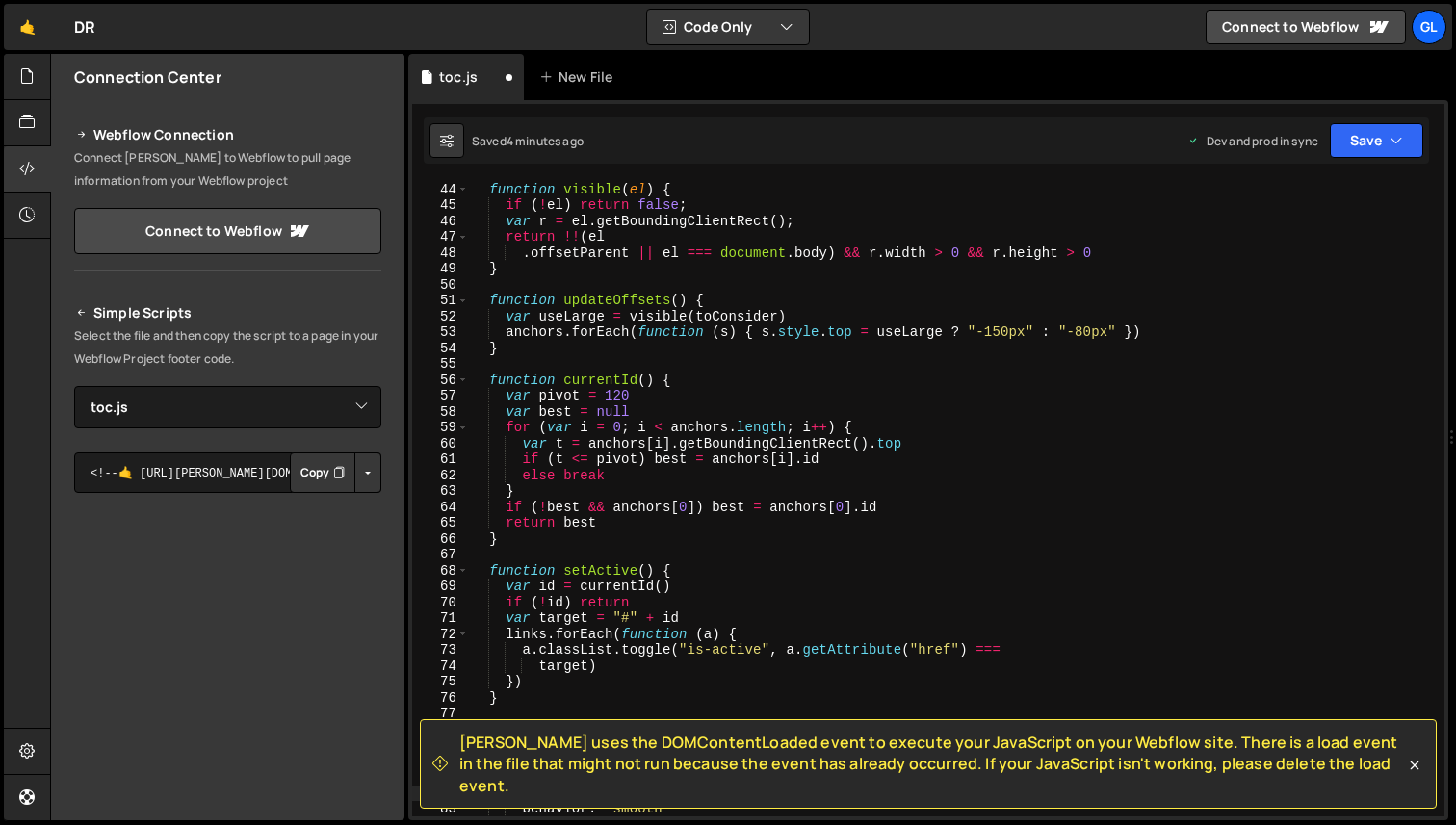
scroll to position [682, 0]
